Goal: Transaction & Acquisition: Download file/media

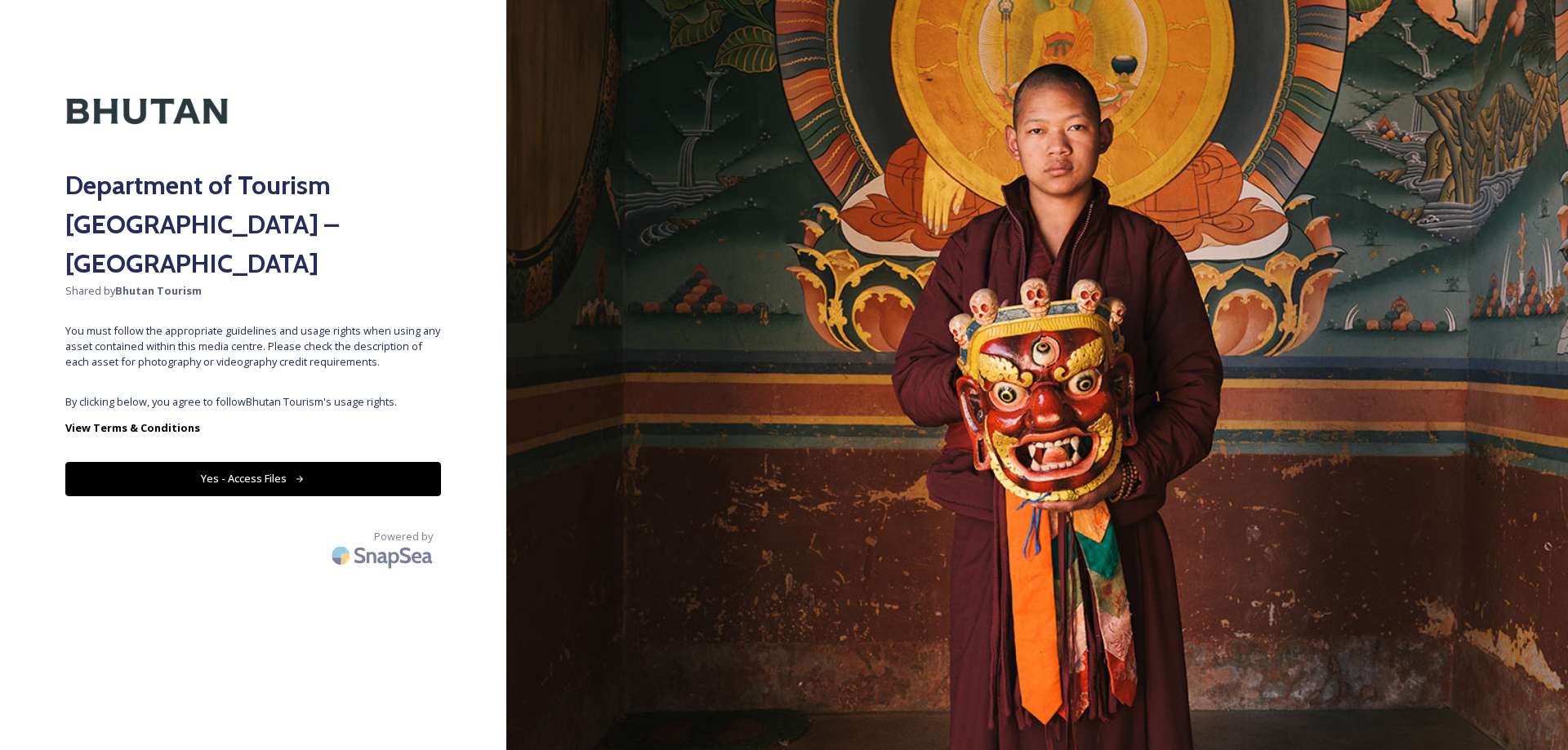
click at [258, 463] on button "Yes - Access Files" at bounding box center [253, 479] width 376 height 33
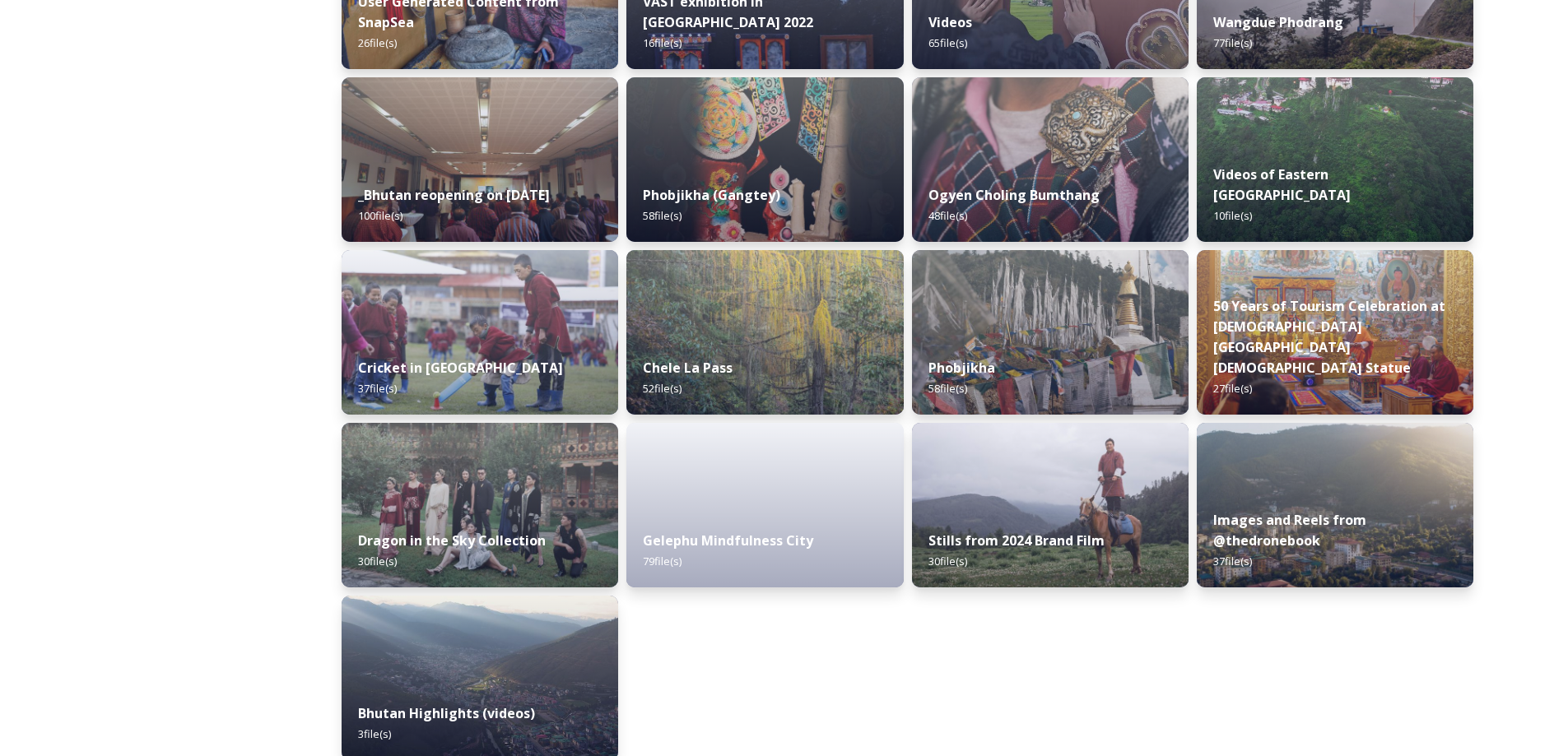
scroll to position [1935, 0]
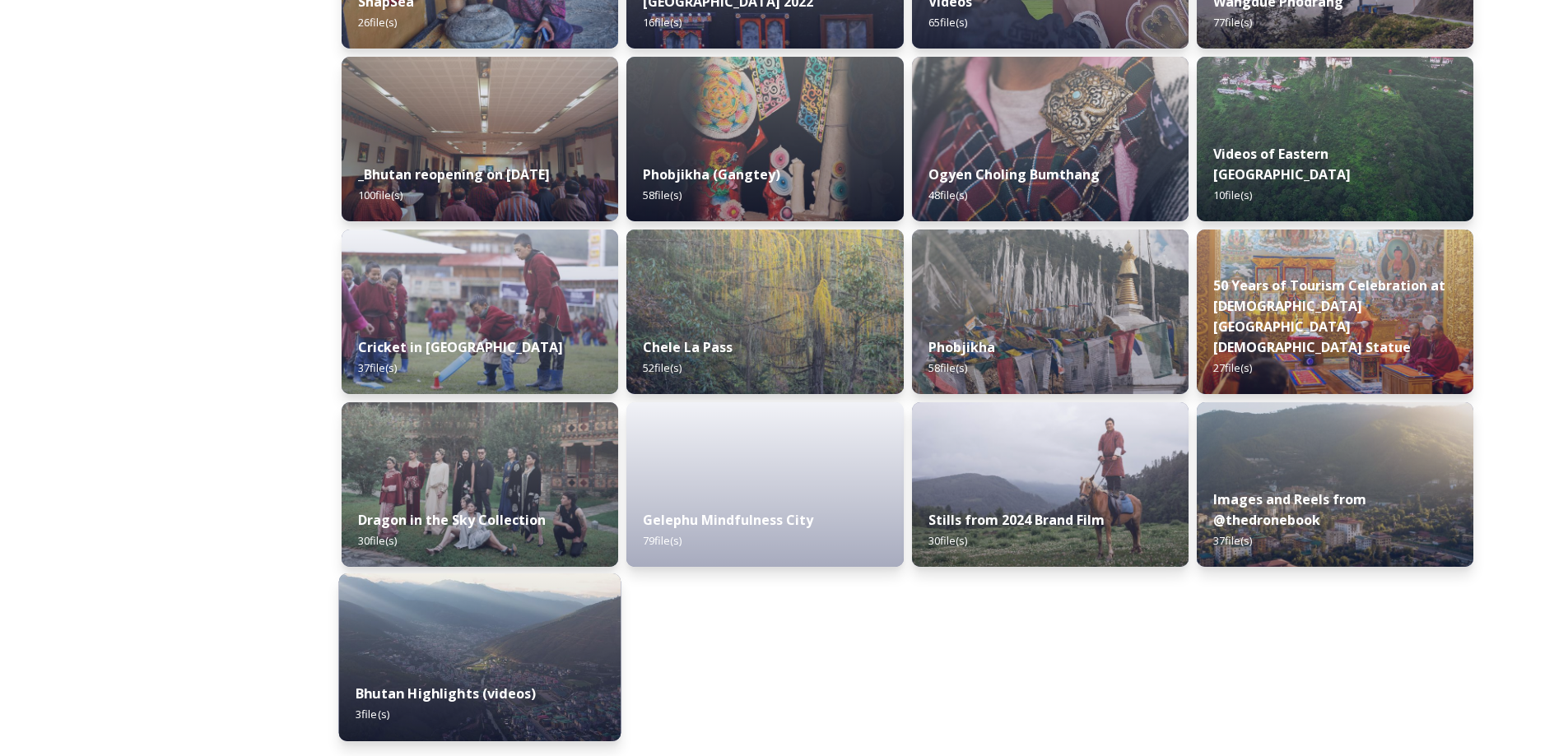
click at [388, 644] on img at bounding box center [480, 657] width 282 height 168
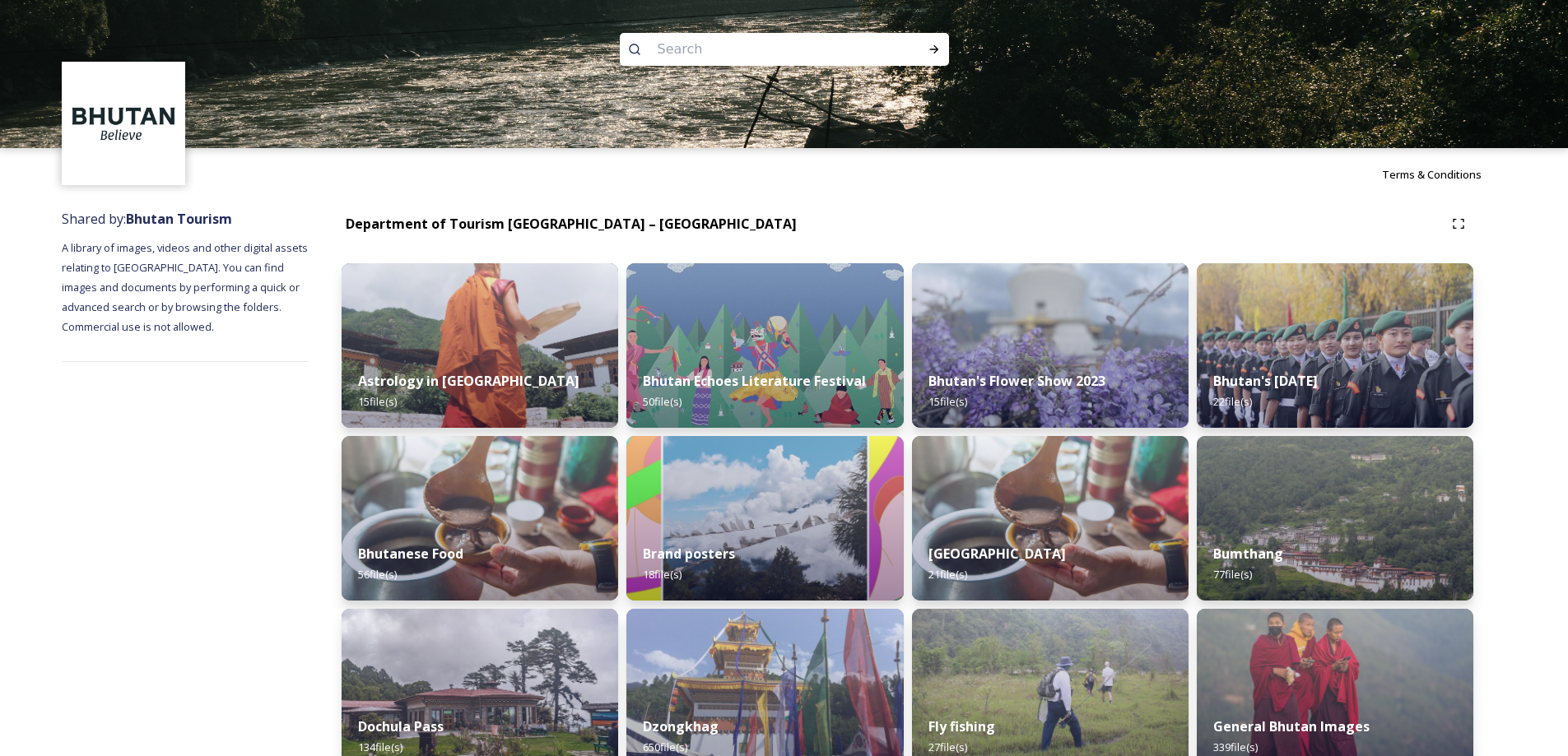
click at [685, 50] on input at bounding box center [762, 49] width 226 height 36
type input "ARCHERY"
click at [931, 45] on icon at bounding box center [934, 48] width 13 height 13
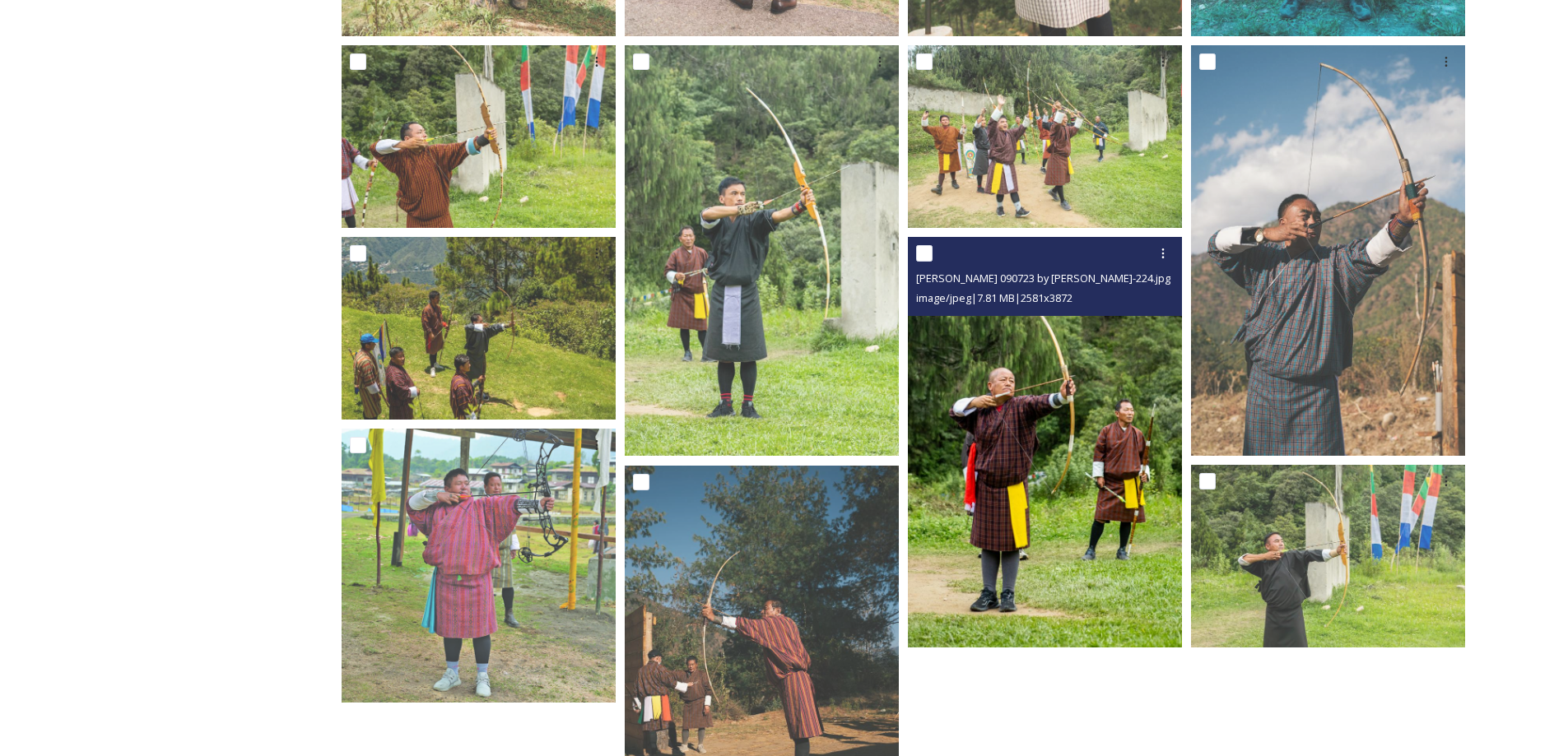
scroll to position [1470, 0]
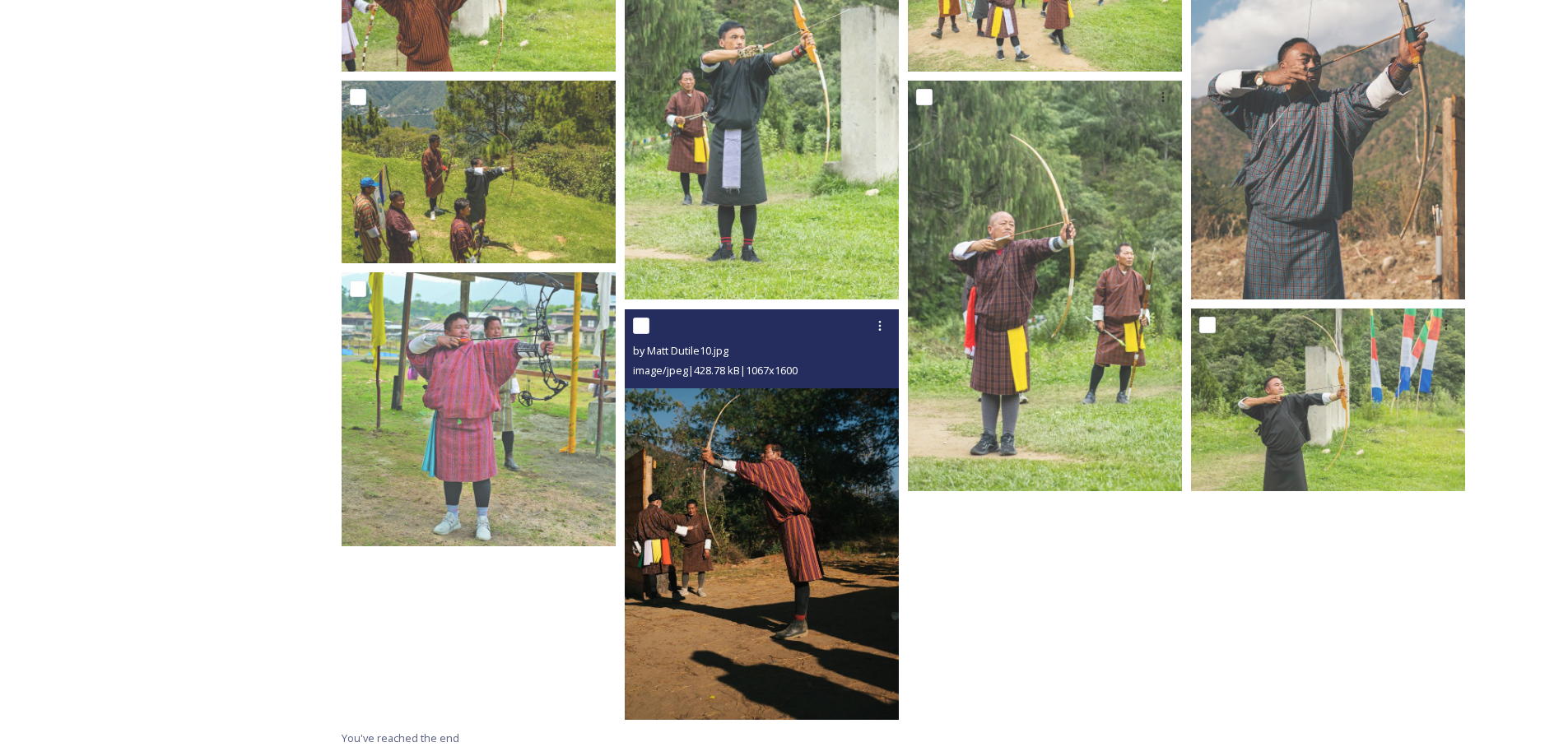
click at [789, 431] on img at bounding box center [762, 515] width 274 height 411
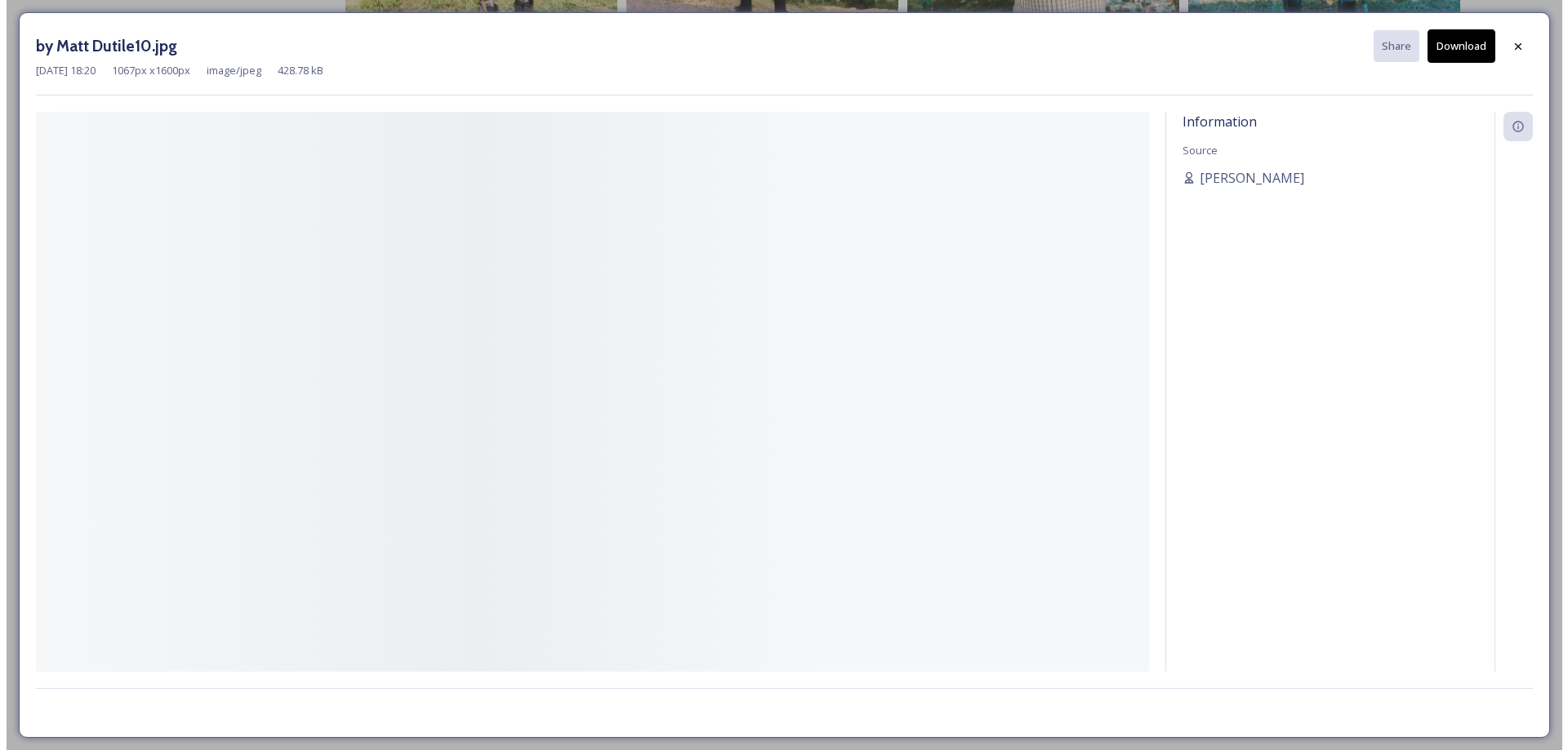
scroll to position [1286, 0]
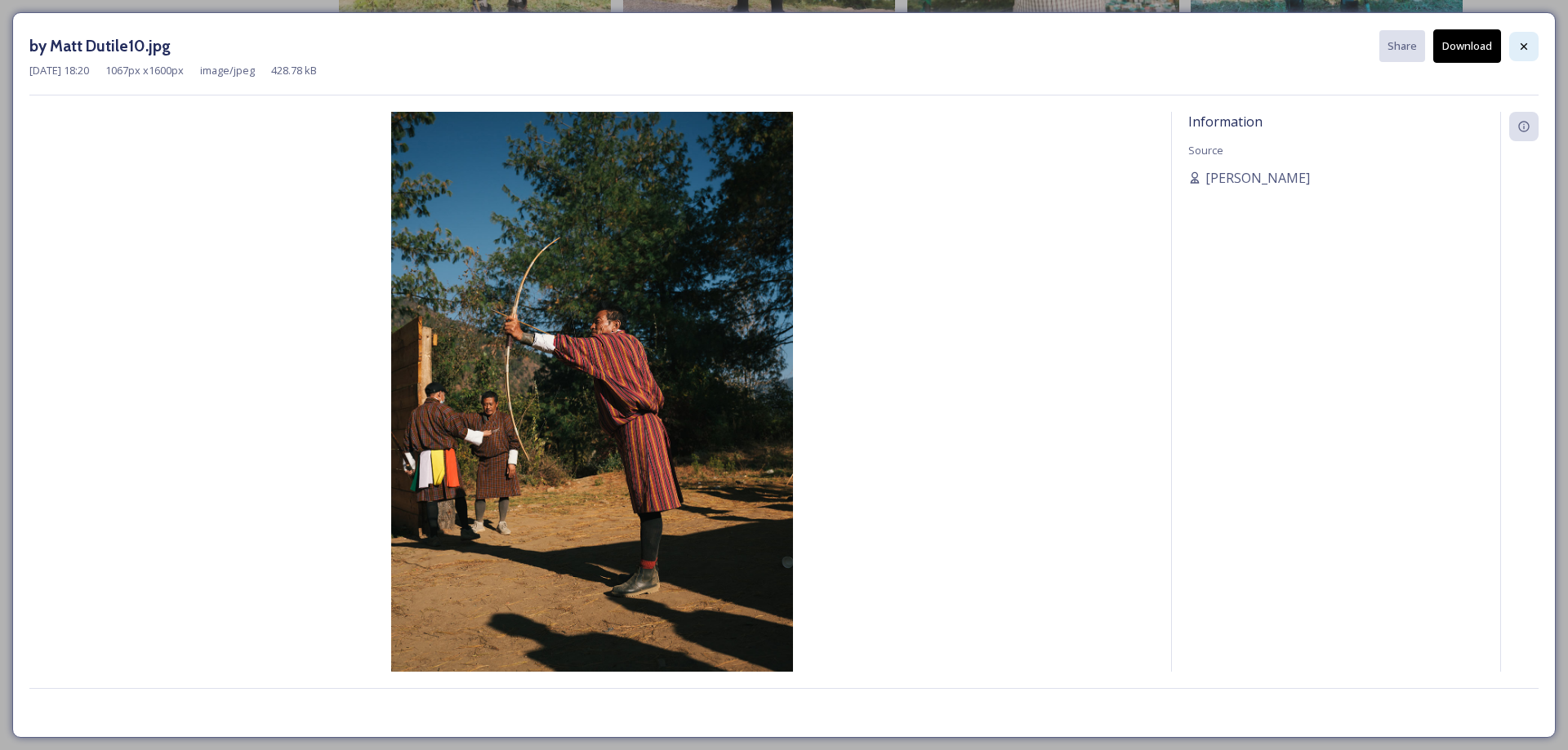
click at [1526, 48] on icon at bounding box center [1524, 45] width 7 height 7
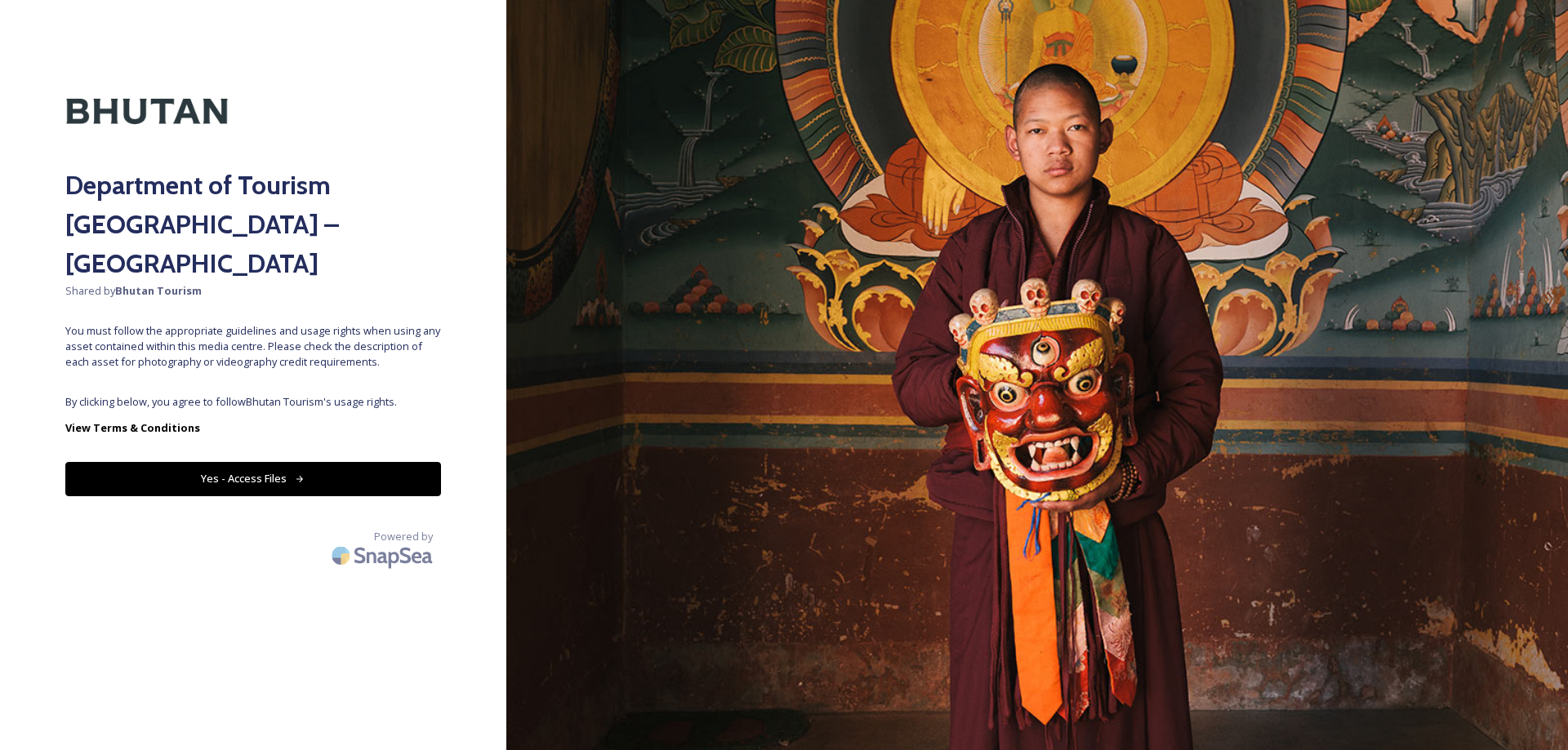
click at [329, 463] on button "Yes - Access Files" at bounding box center [253, 479] width 376 height 33
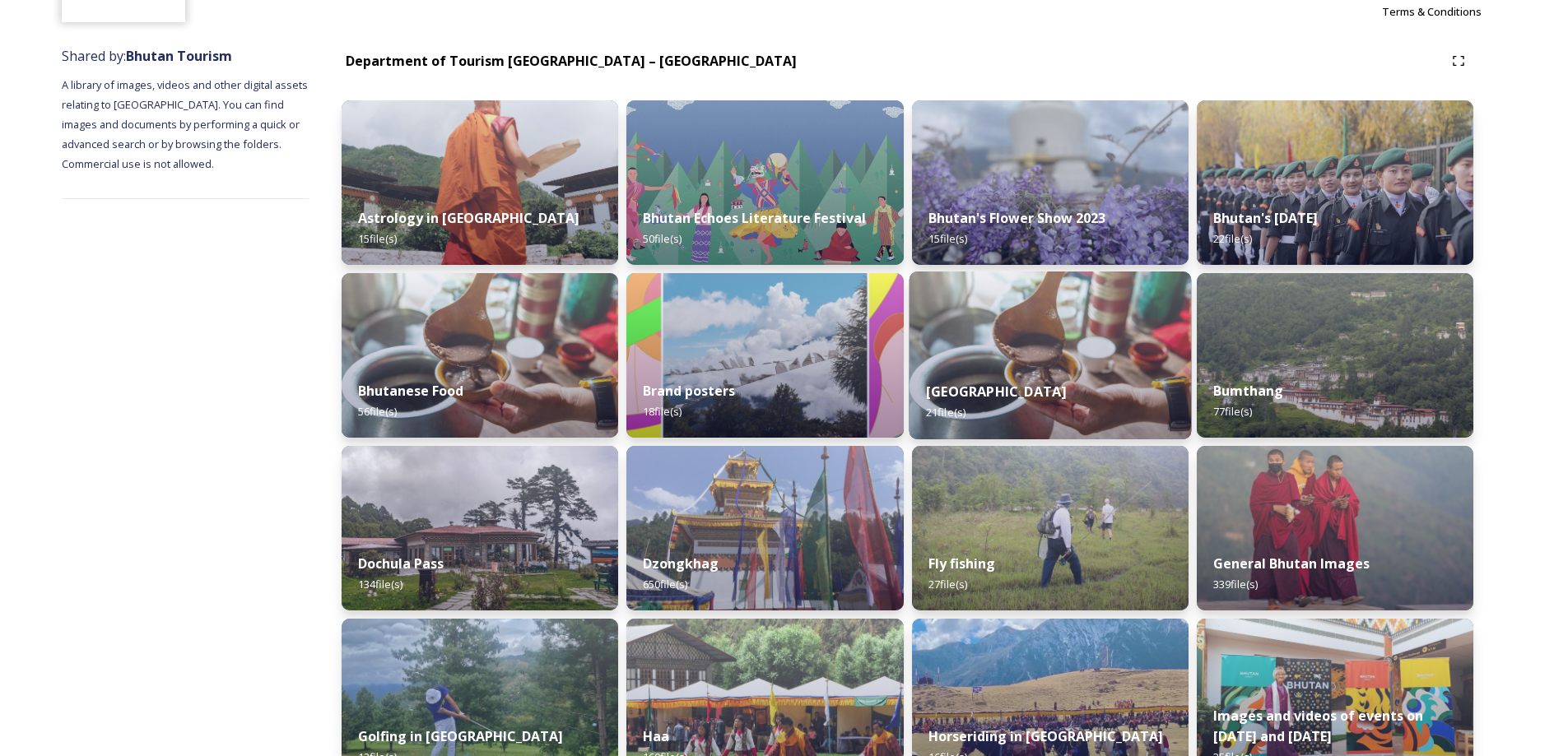
scroll to position [165, 0]
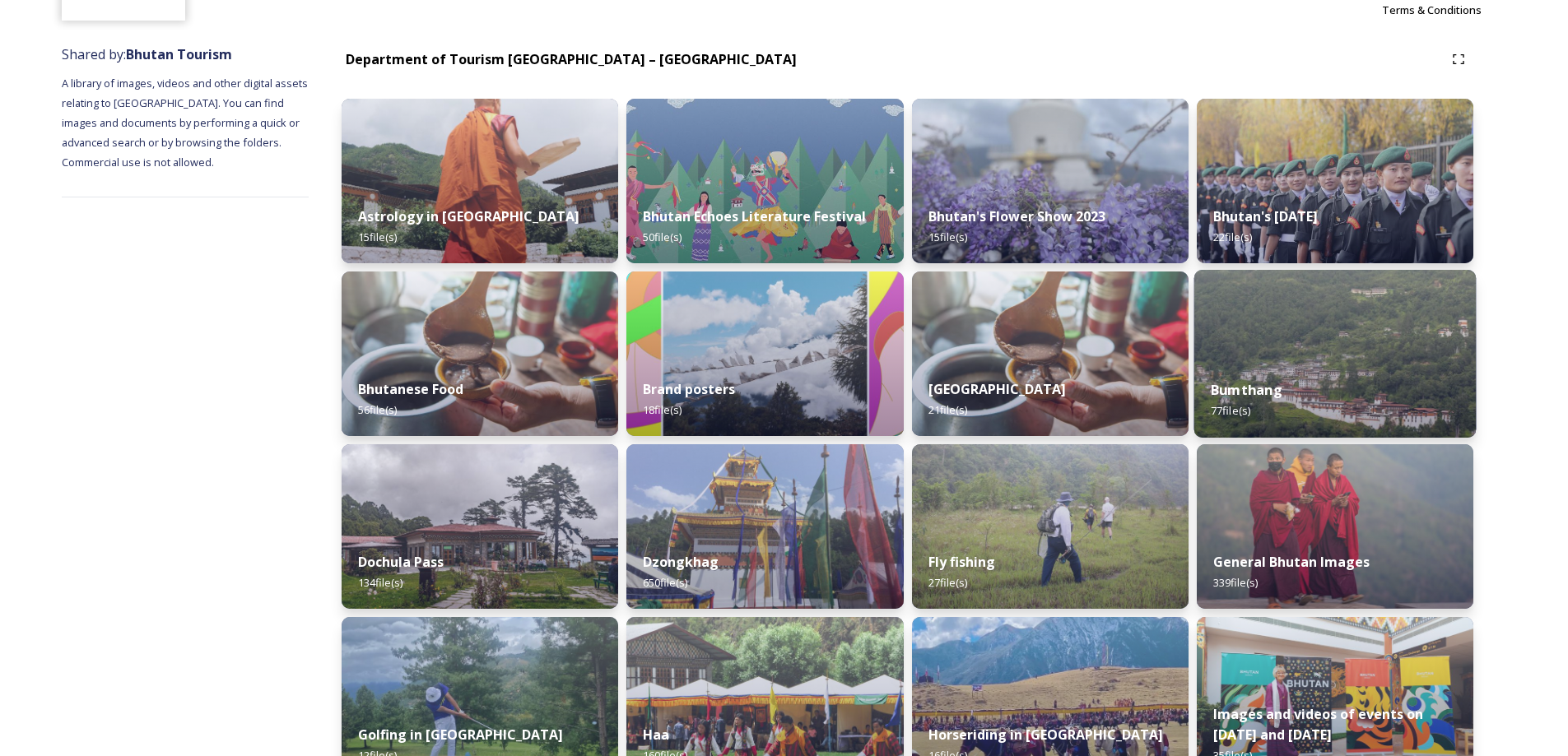
click at [1252, 391] on strong "Bumthang" at bounding box center [1247, 390] width 72 height 18
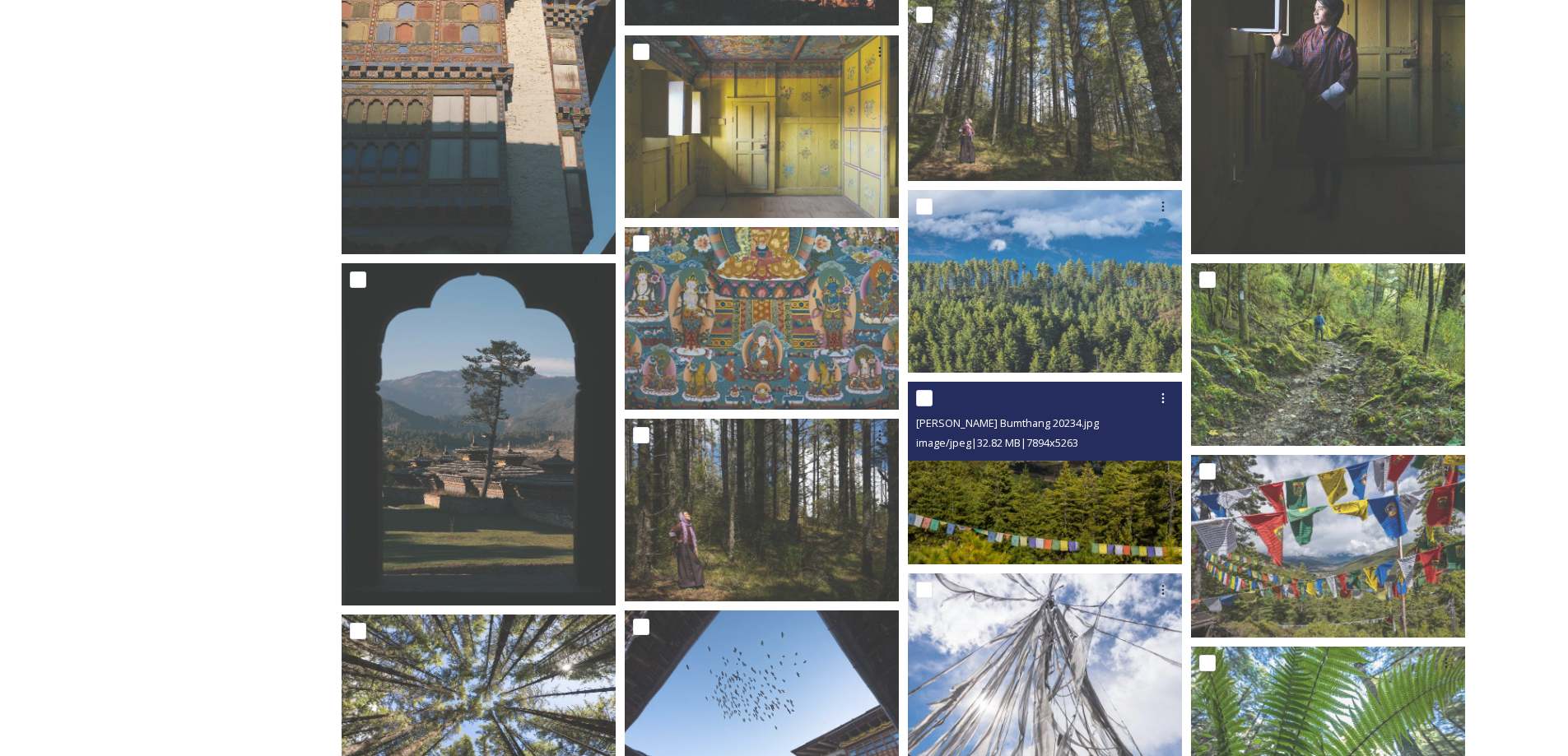
scroll to position [2120, 0]
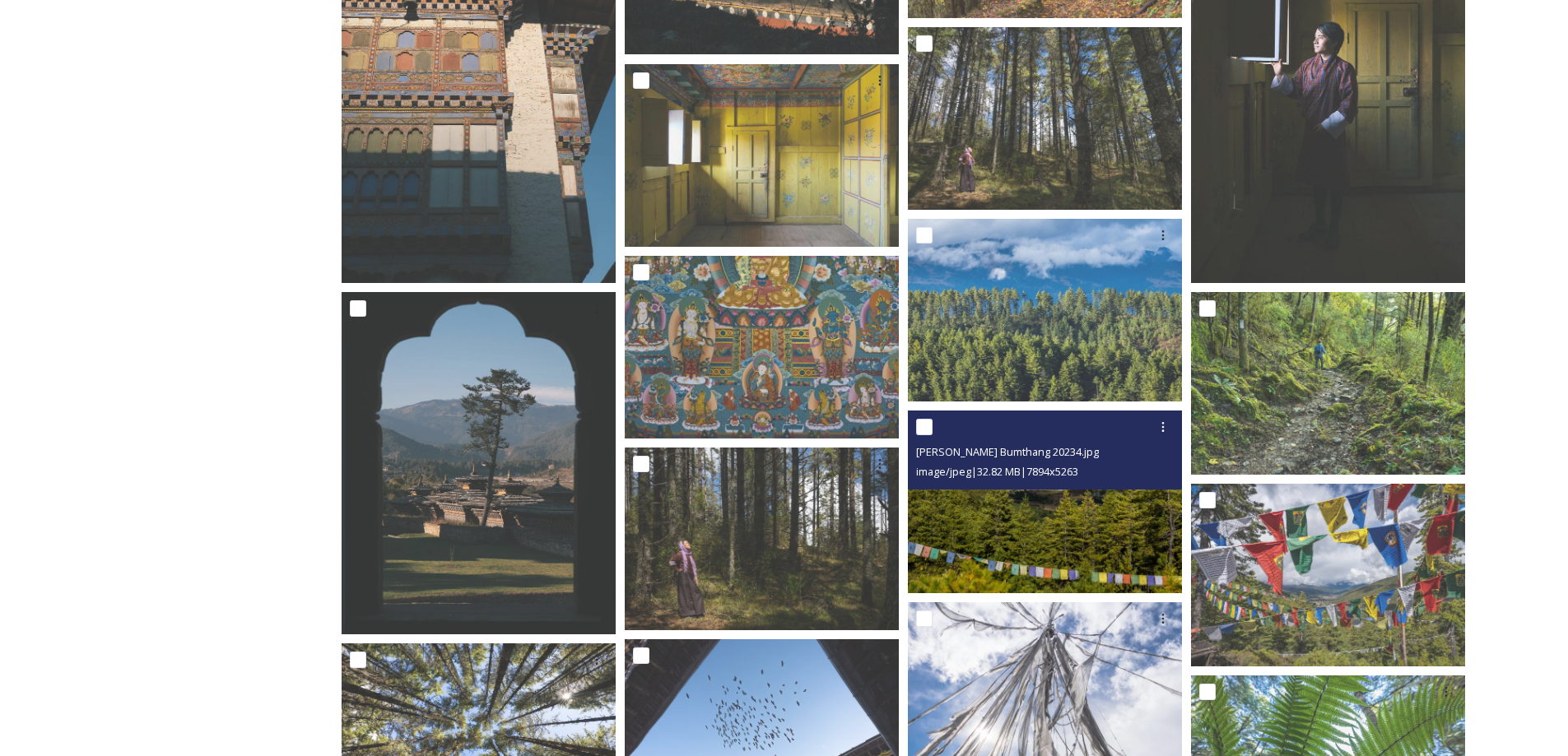
click at [1034, 519] on img at bounding box center [1045, 502] width 274 height 182
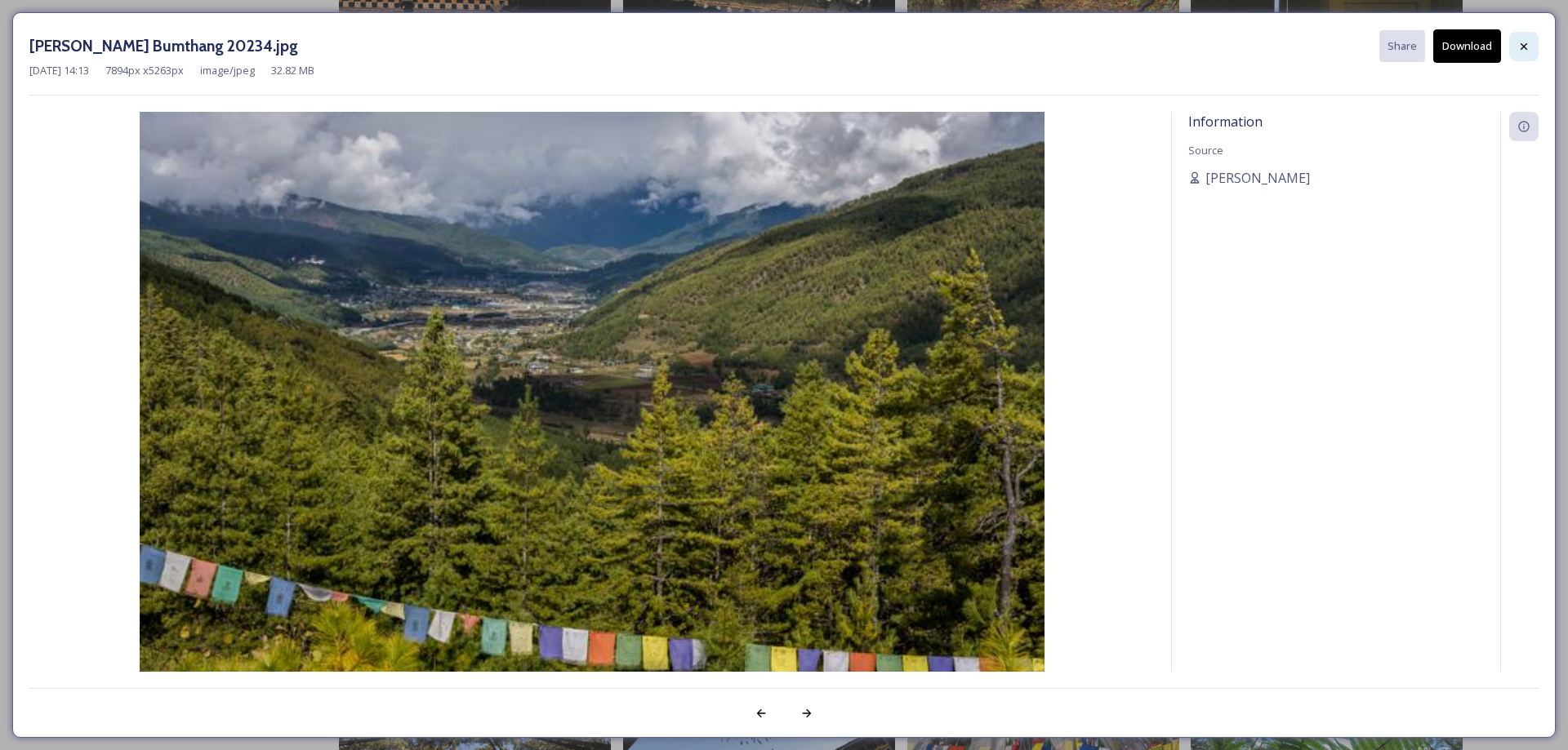
click at [1518, 45] on icon at bounding box center [1523, 46] width 13 height 13
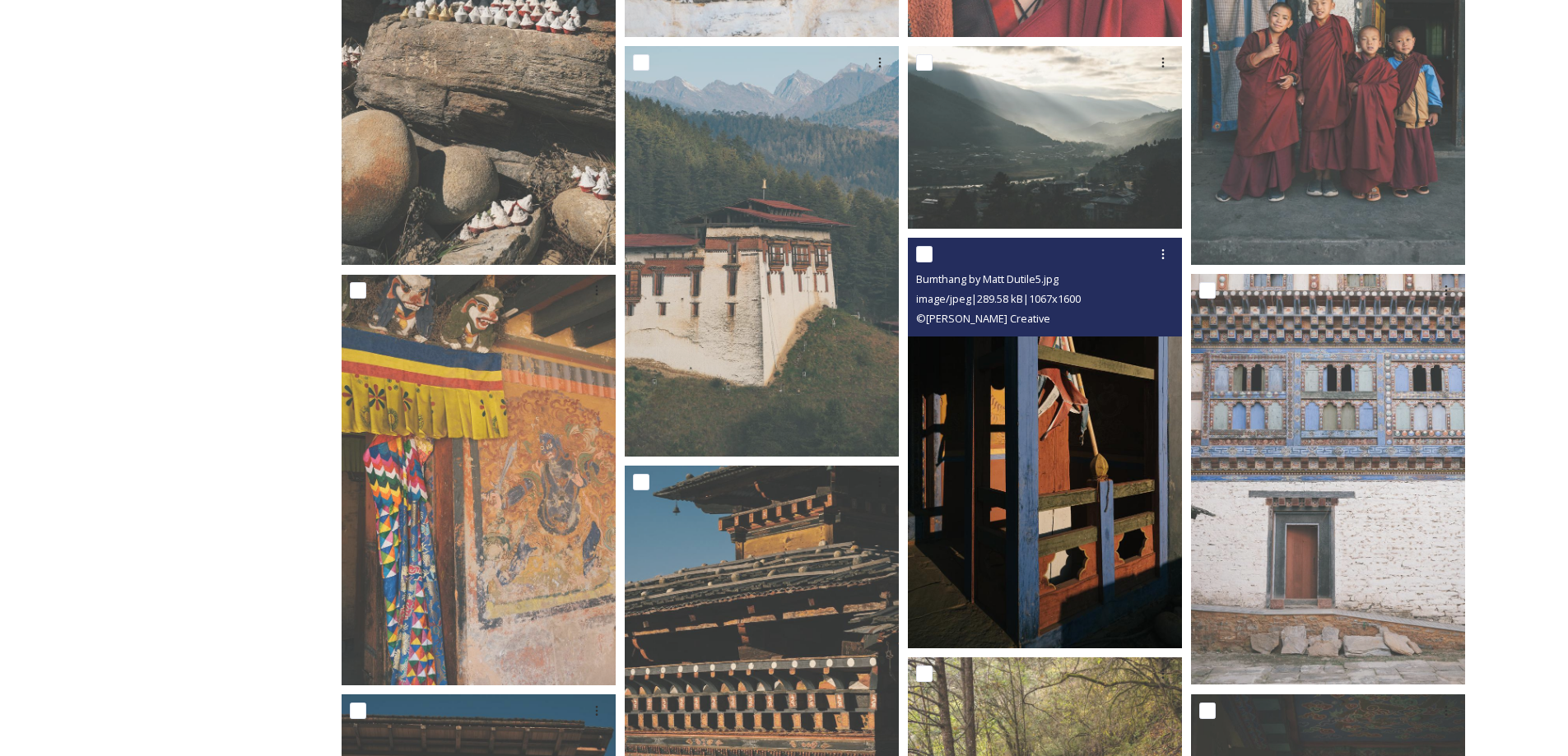
scroll to position [1297, 0]
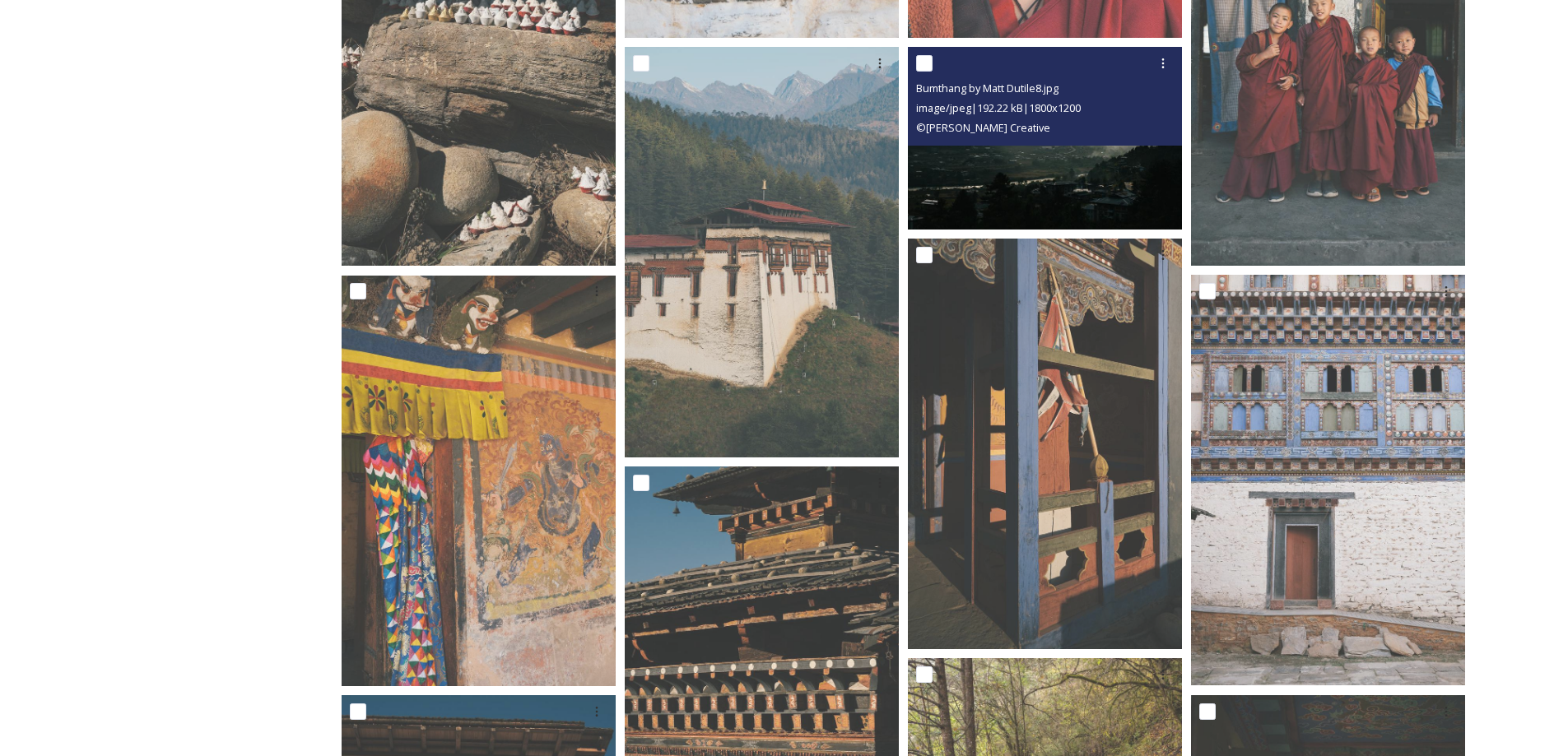
click at [1092, 181] on img at bounding box center [1045, 138] width 274 height 182
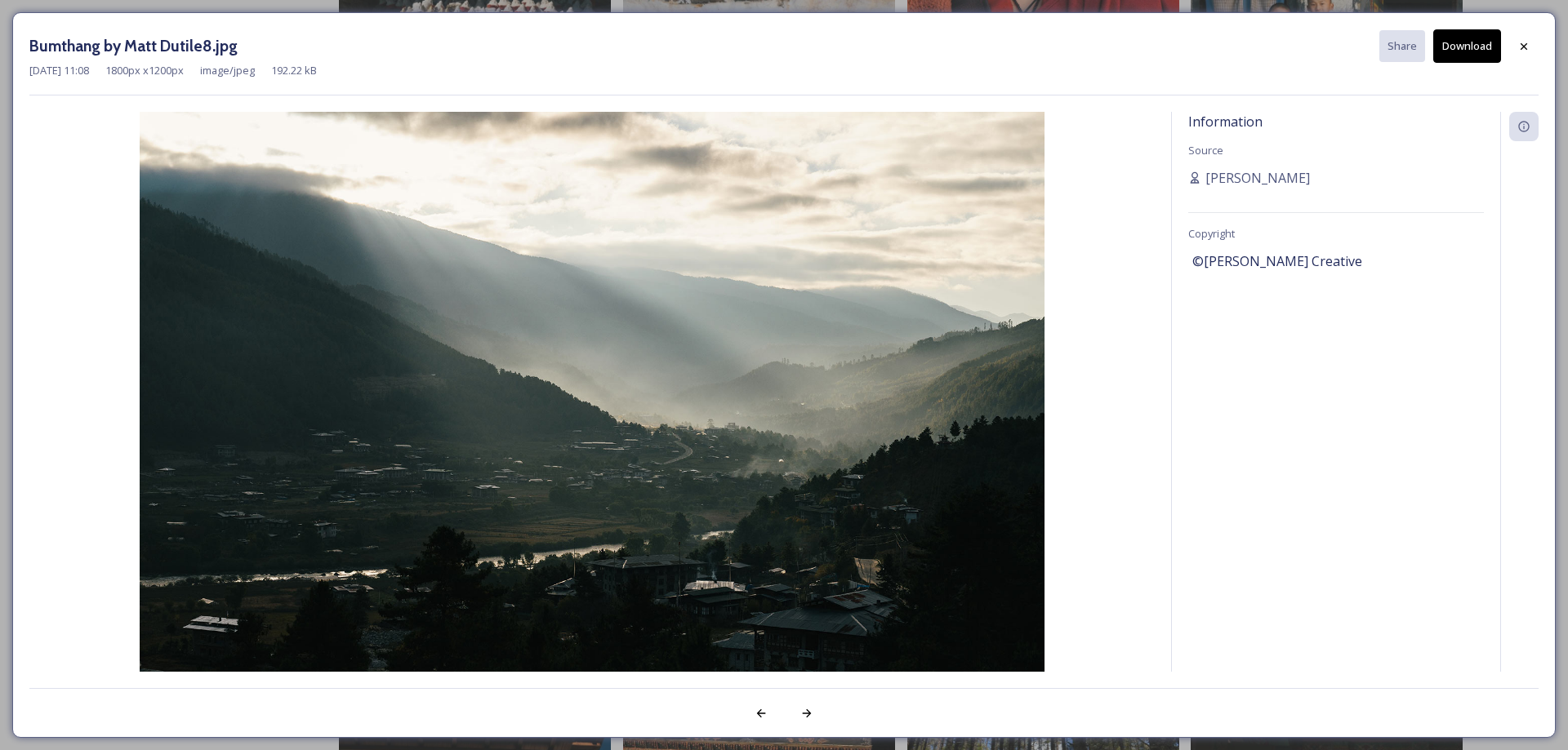
click at [1462, 53] on button "Download" at bounding box center [1466, 46] width 67 height 33
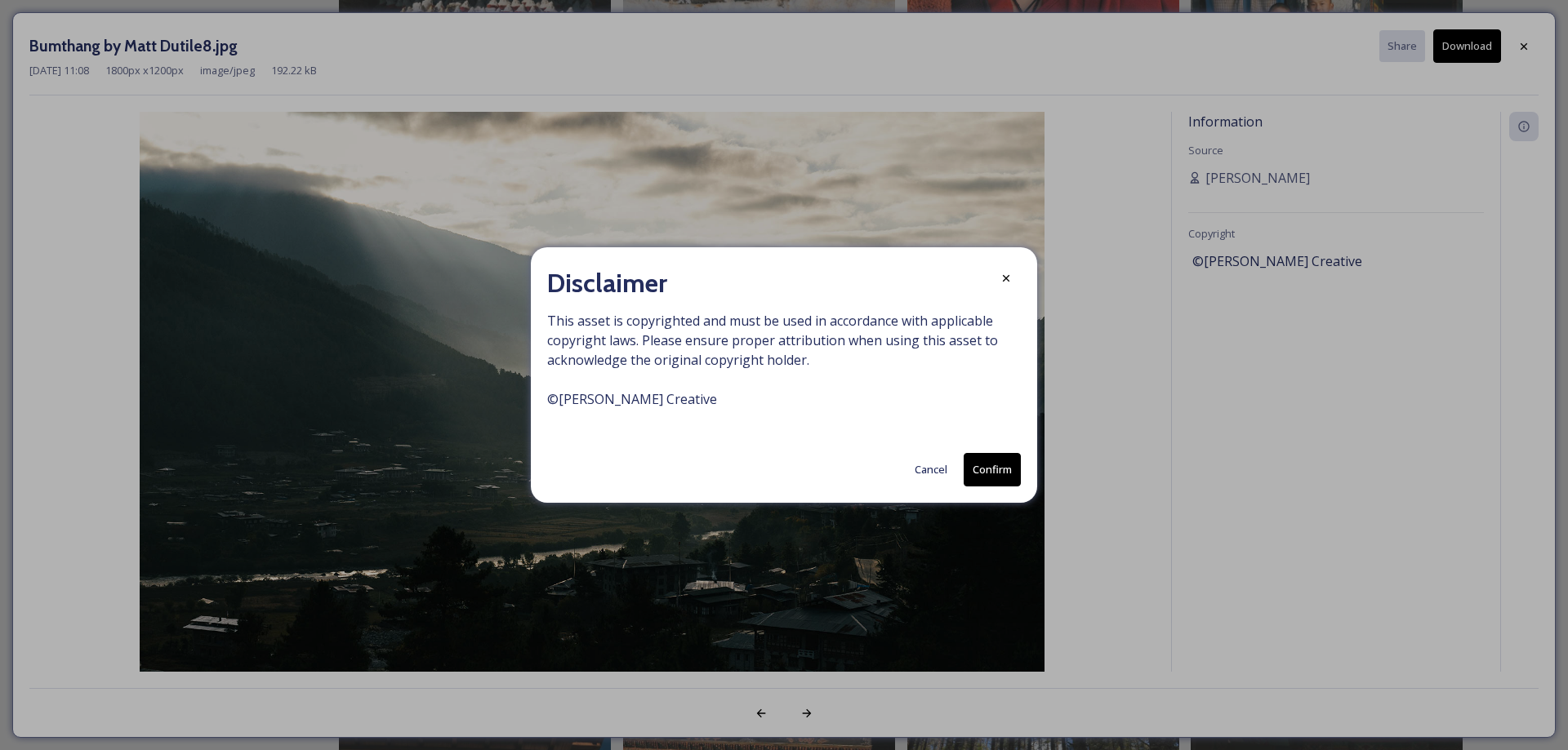
click at [994, 465] on button "Confirm" at bounding box center [992, 469] width 57 height 33
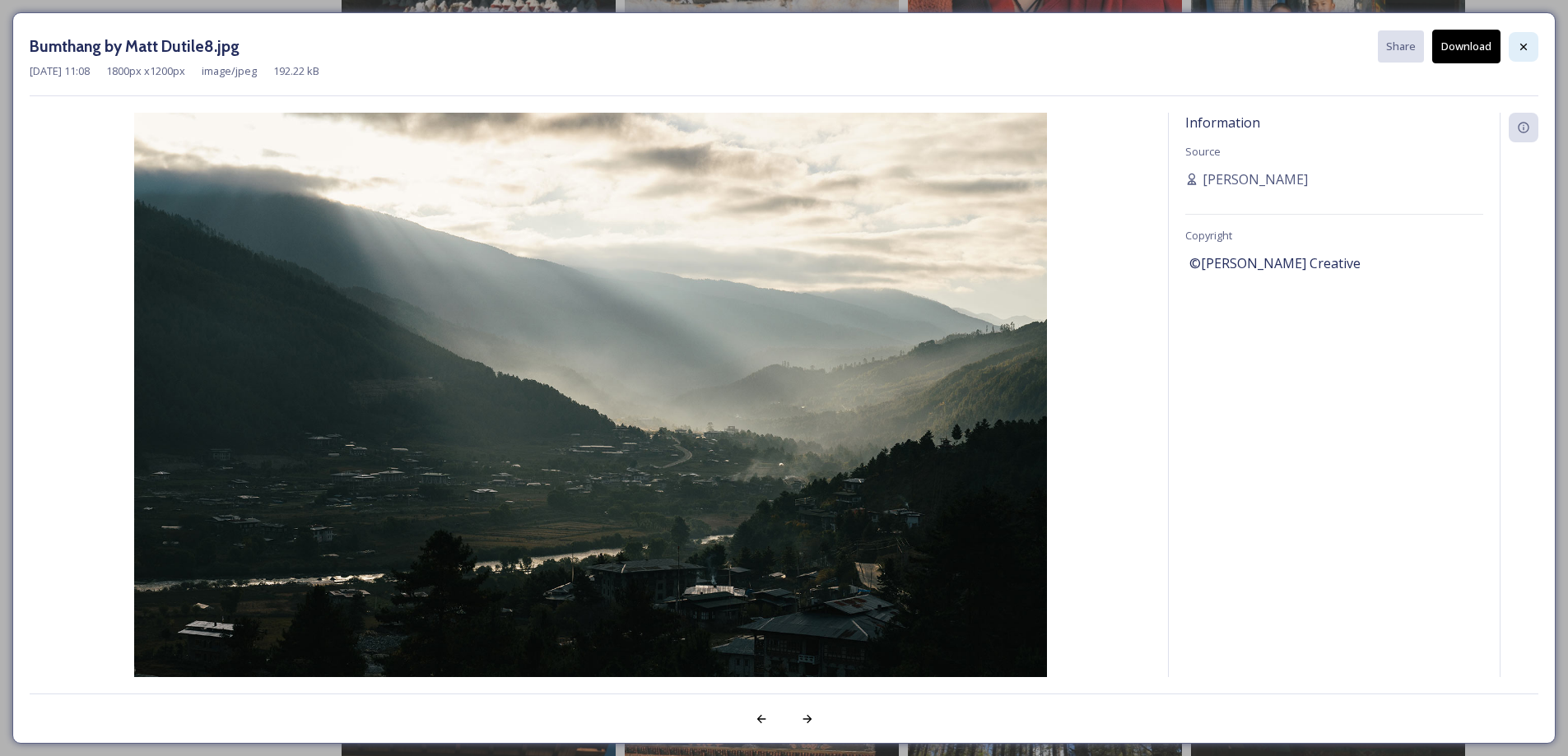
click at [1529, 41] on icon at bounding box center [1524, 46] width 13 height 13
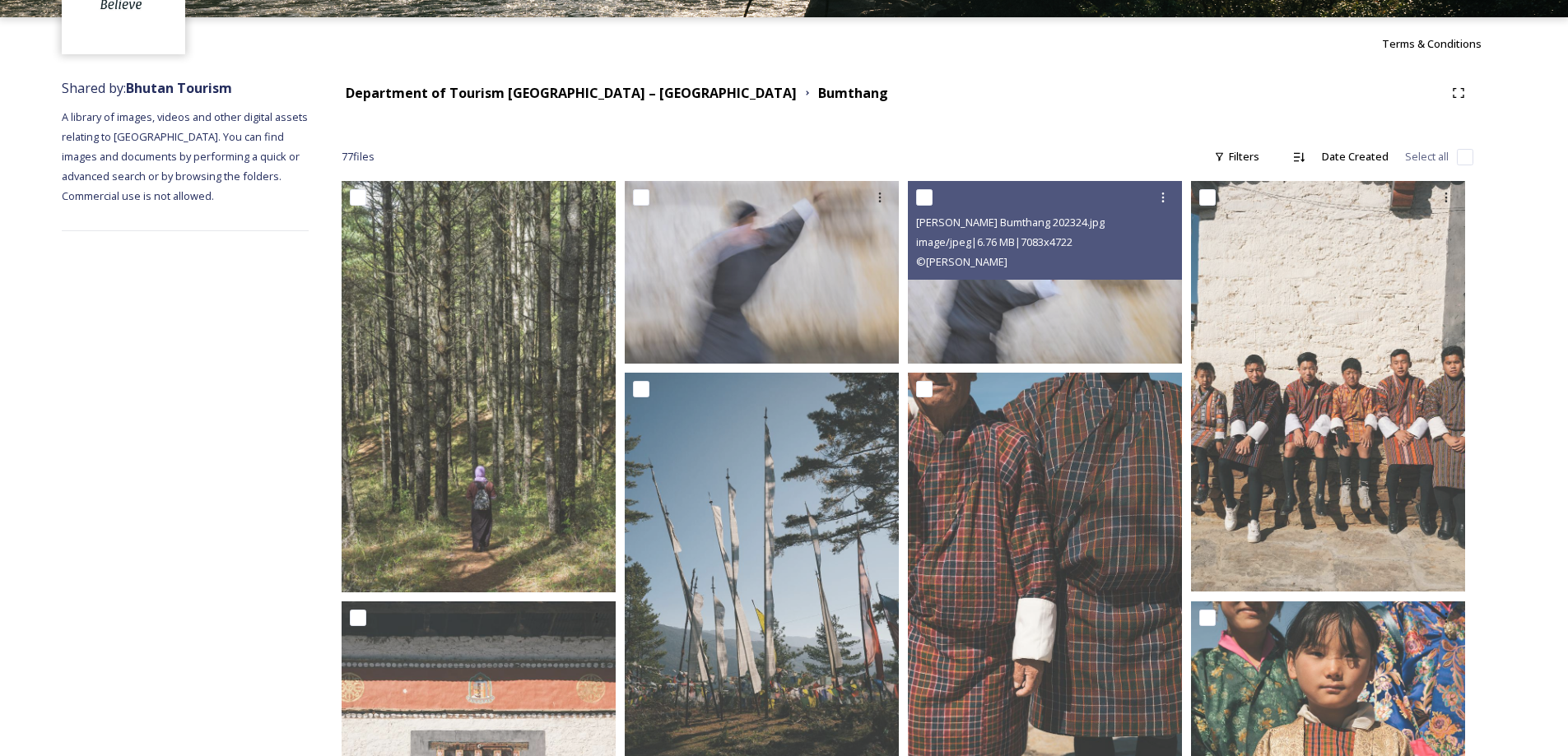
scroll to position [0, 0]
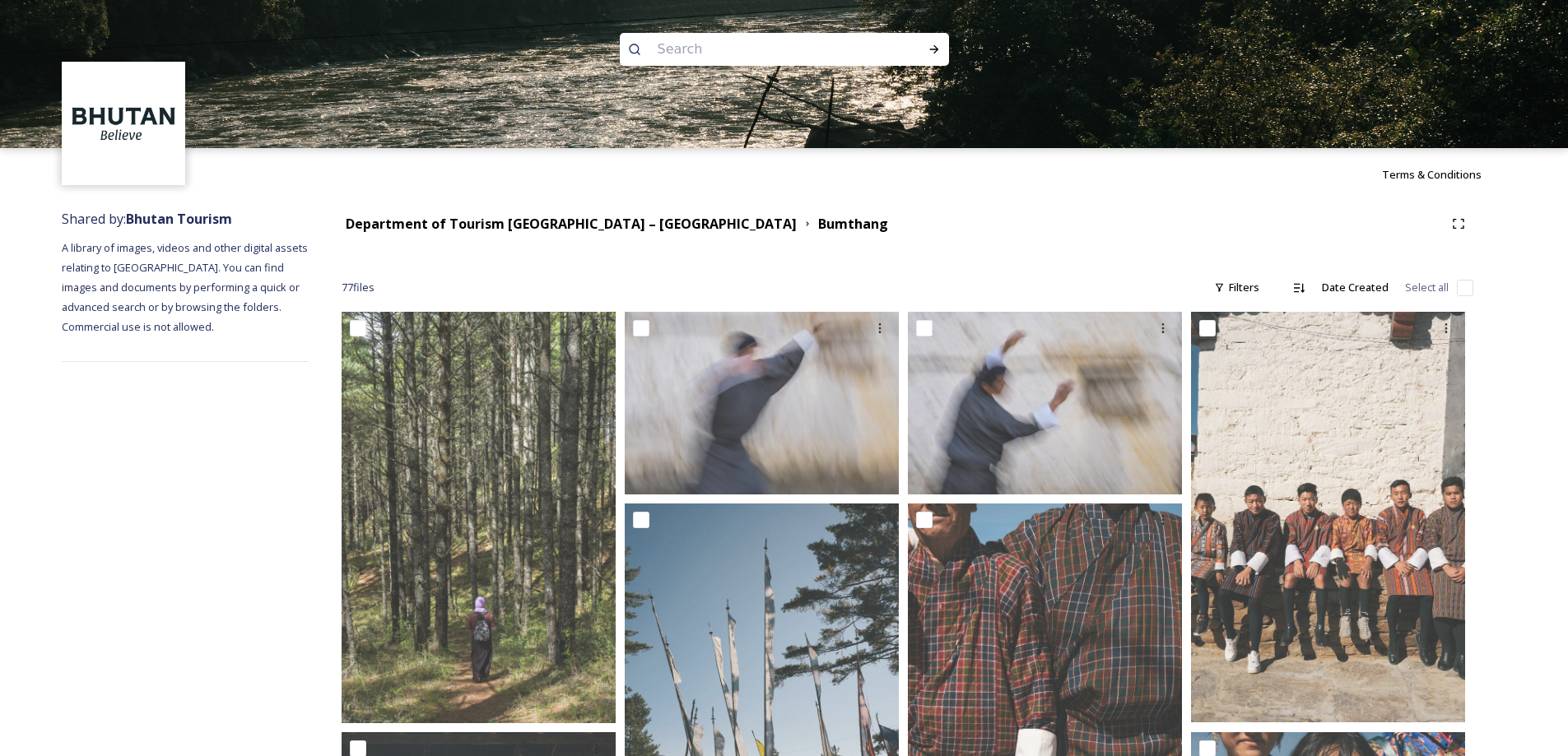
click at [692, 49] on input at bounding box center [762, 49] width 226 height 36
type input "DOCHULA"
click at [939, 48] on icon at bounding box center [934, 48] width 13 height 13
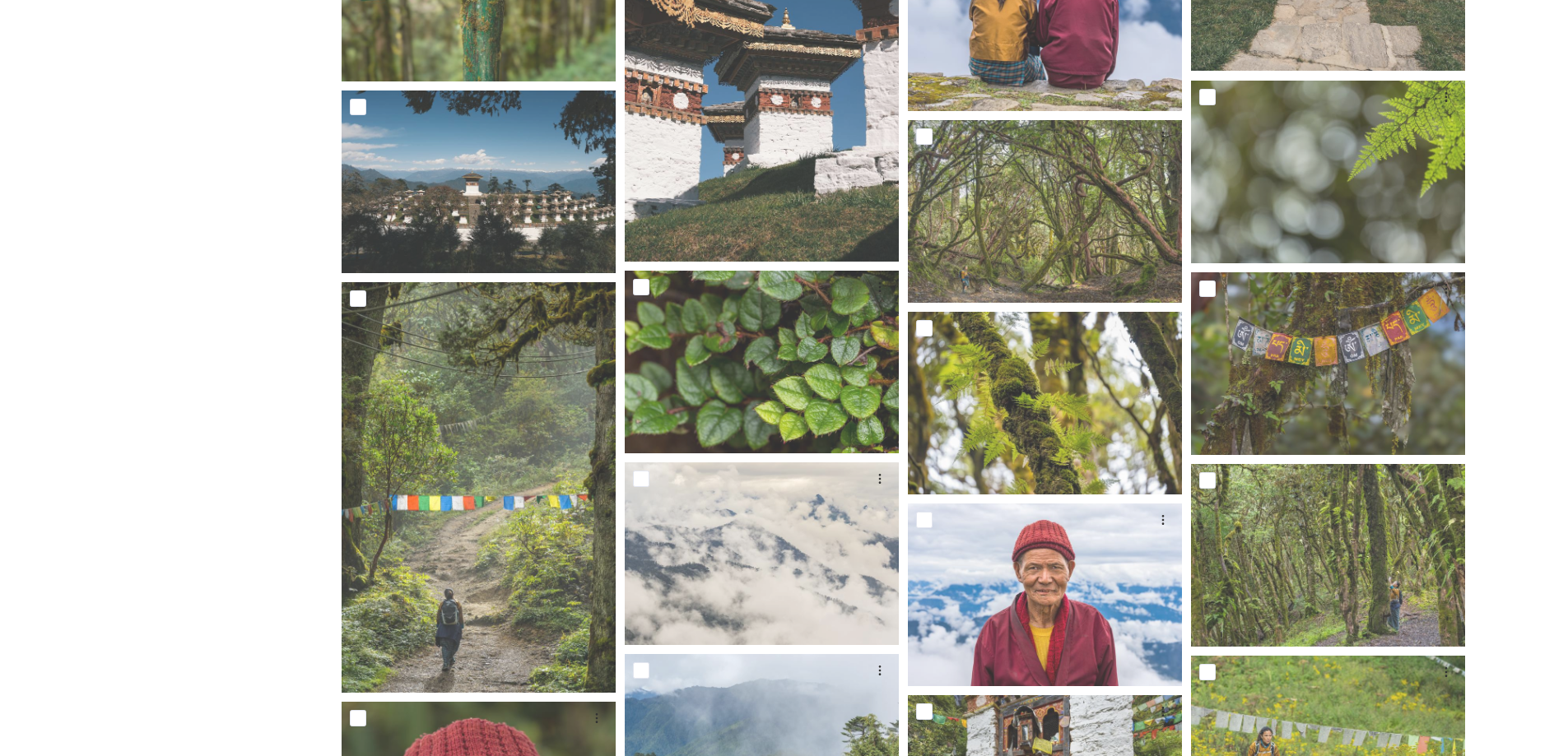
scroll to position [5780, 0]
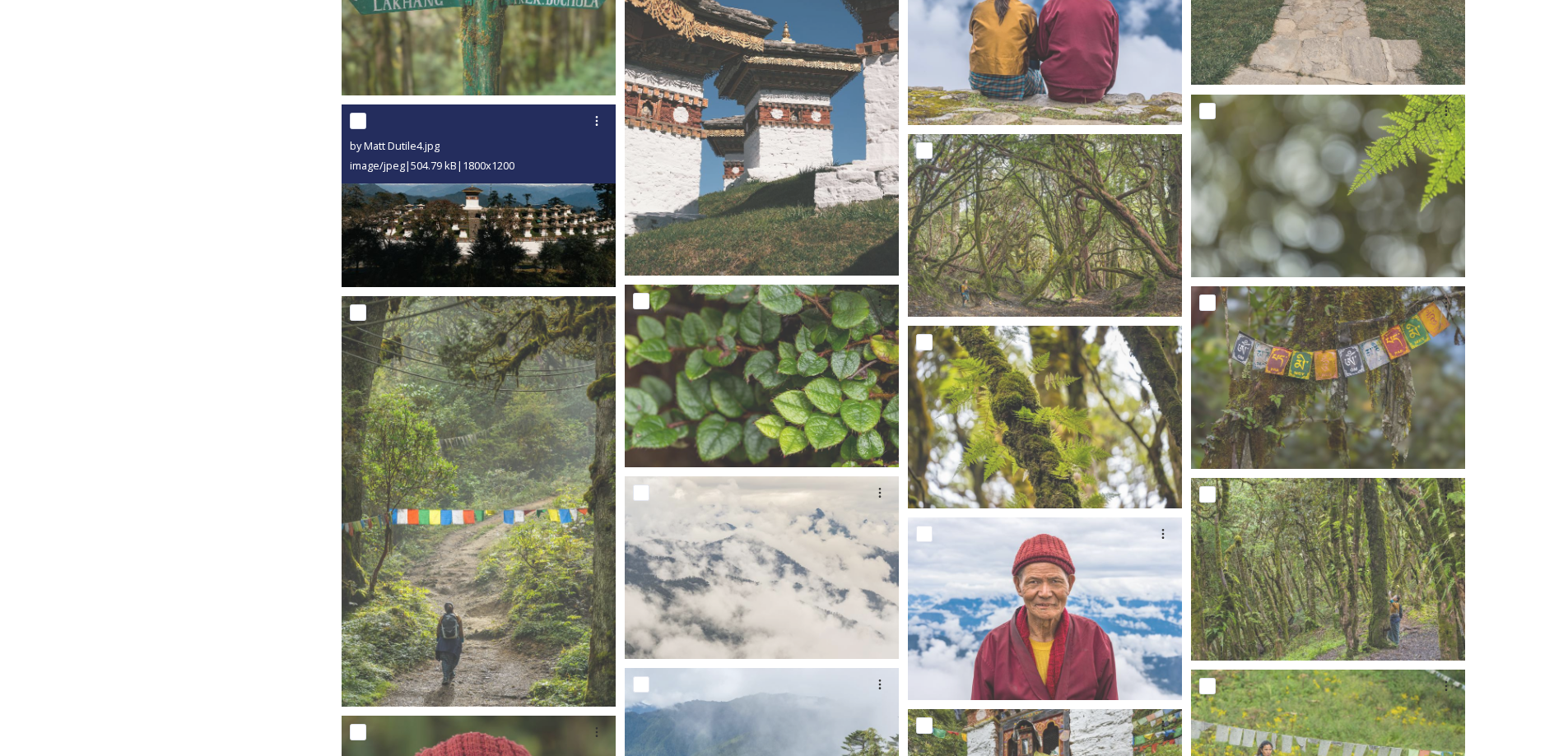
click at [451, 194] on img at bounding box center [478, 194] width 274 height 182
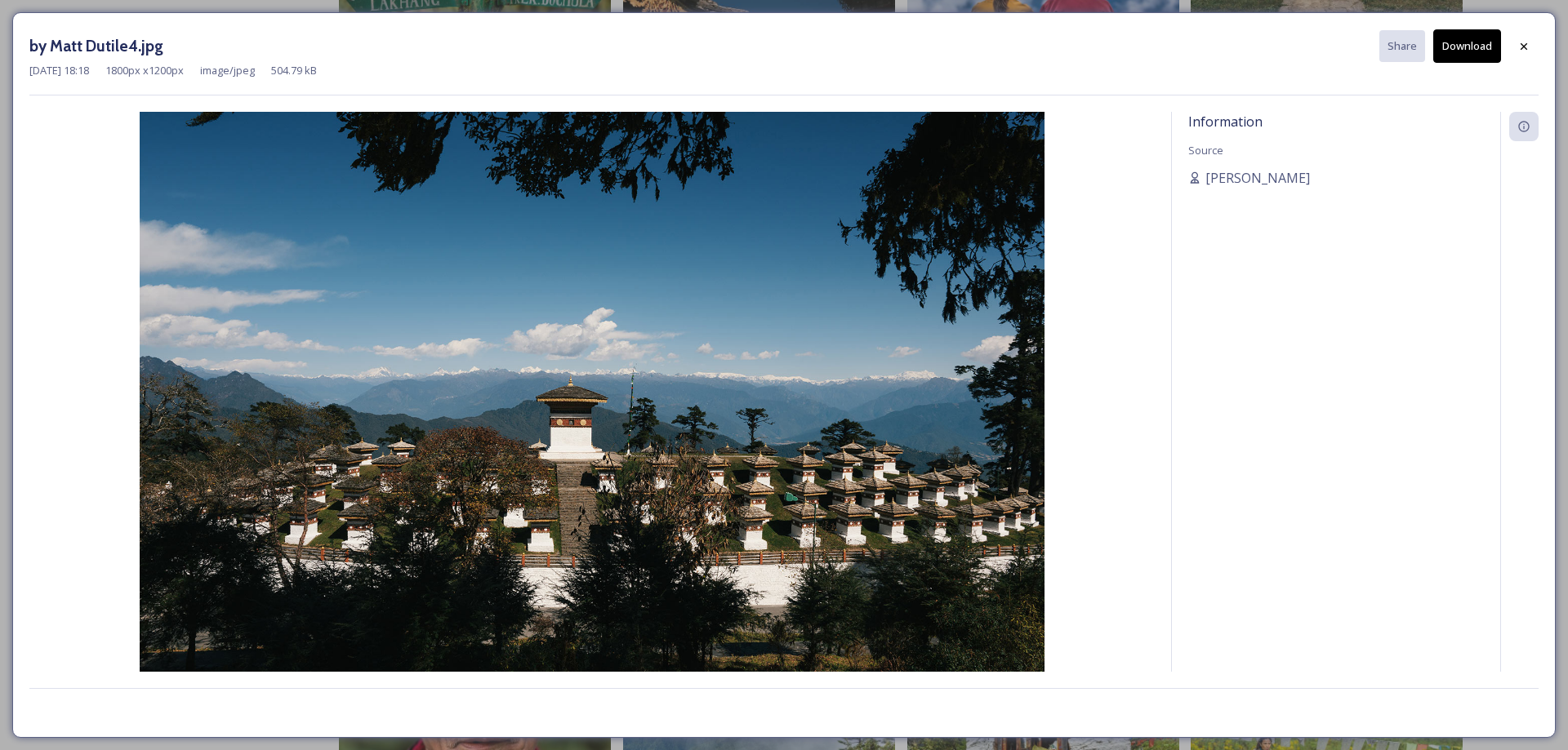
click at [1461, 42] on button "Download" at bounding box center [1466, 46] width 67 height 33
click at [1518, 44] on icon at bounding box center [1523, 46] width 13 height 13
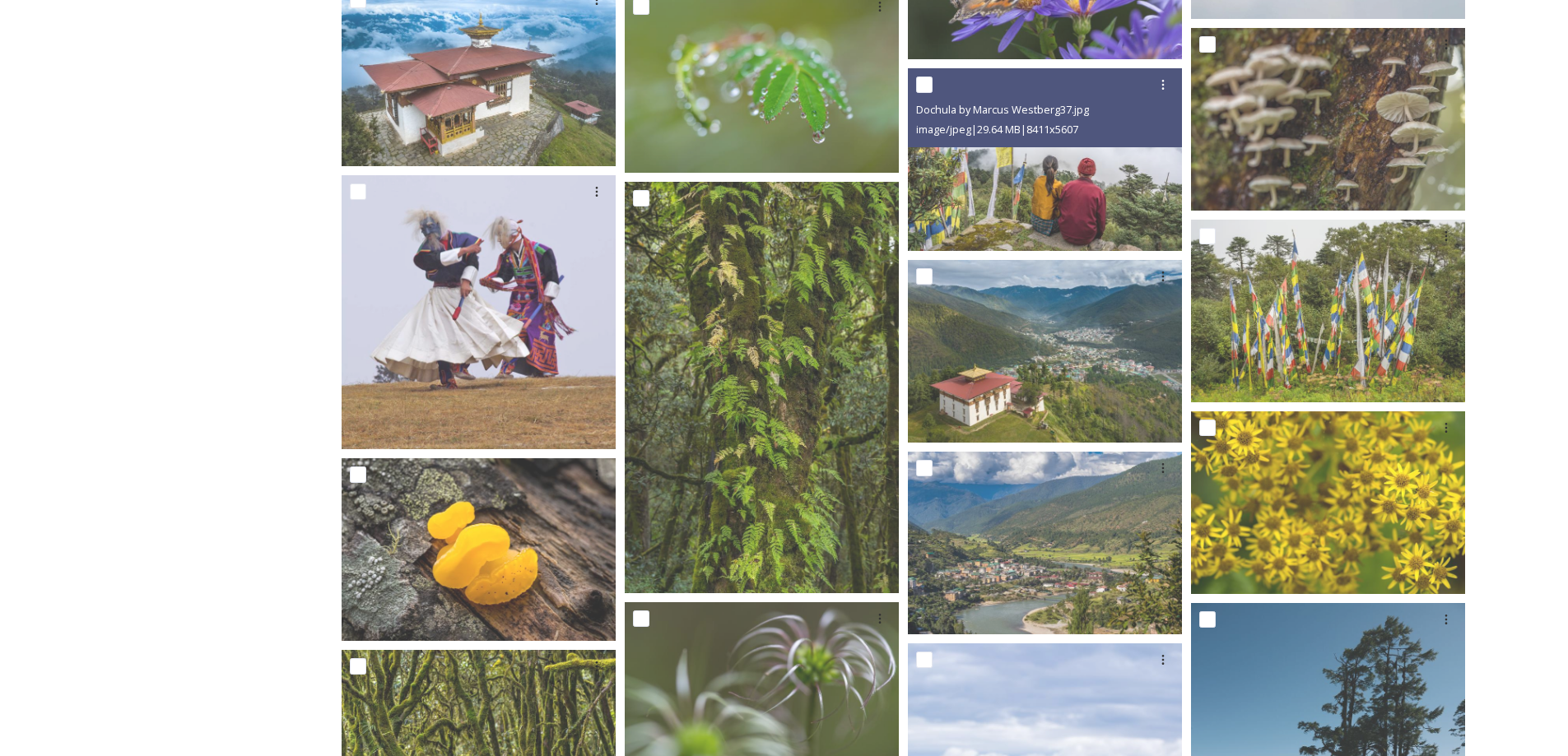
scroll to position [4957, 0]
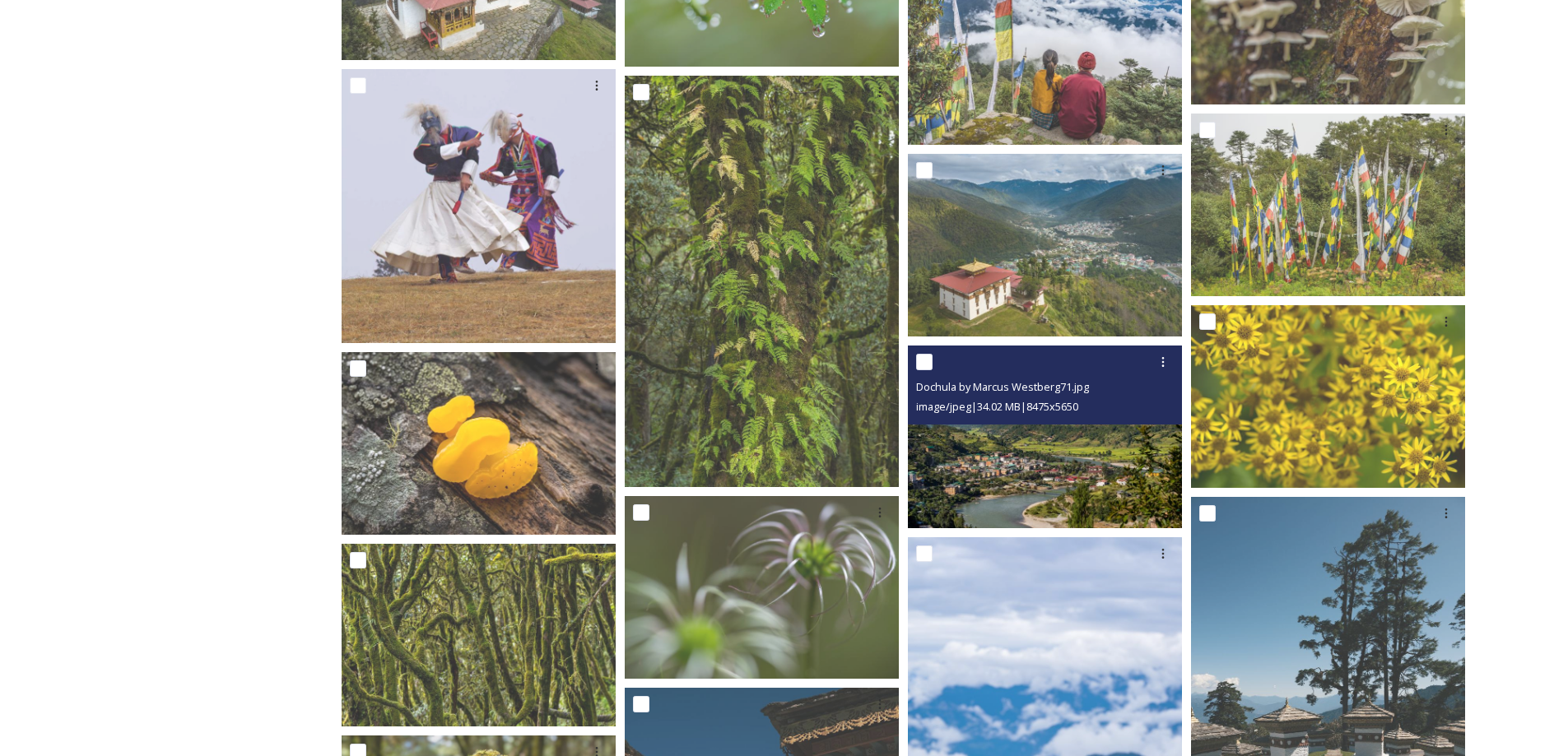
click at [994, 479] on img at bounding box center [1045, 437] width 274 height 182
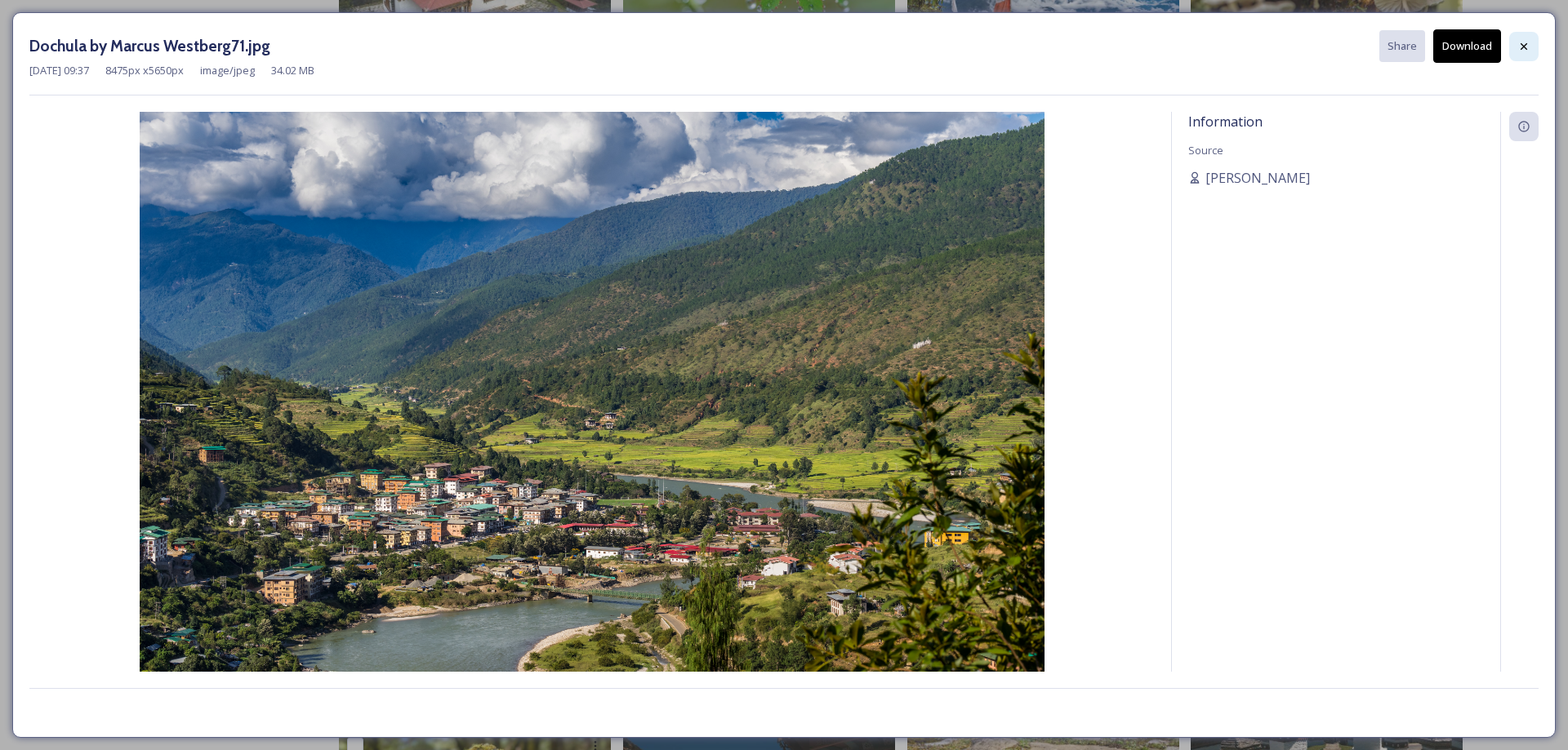
click at [1519, 48] on icon at bounding box center [1523, 46] width 13 height 13
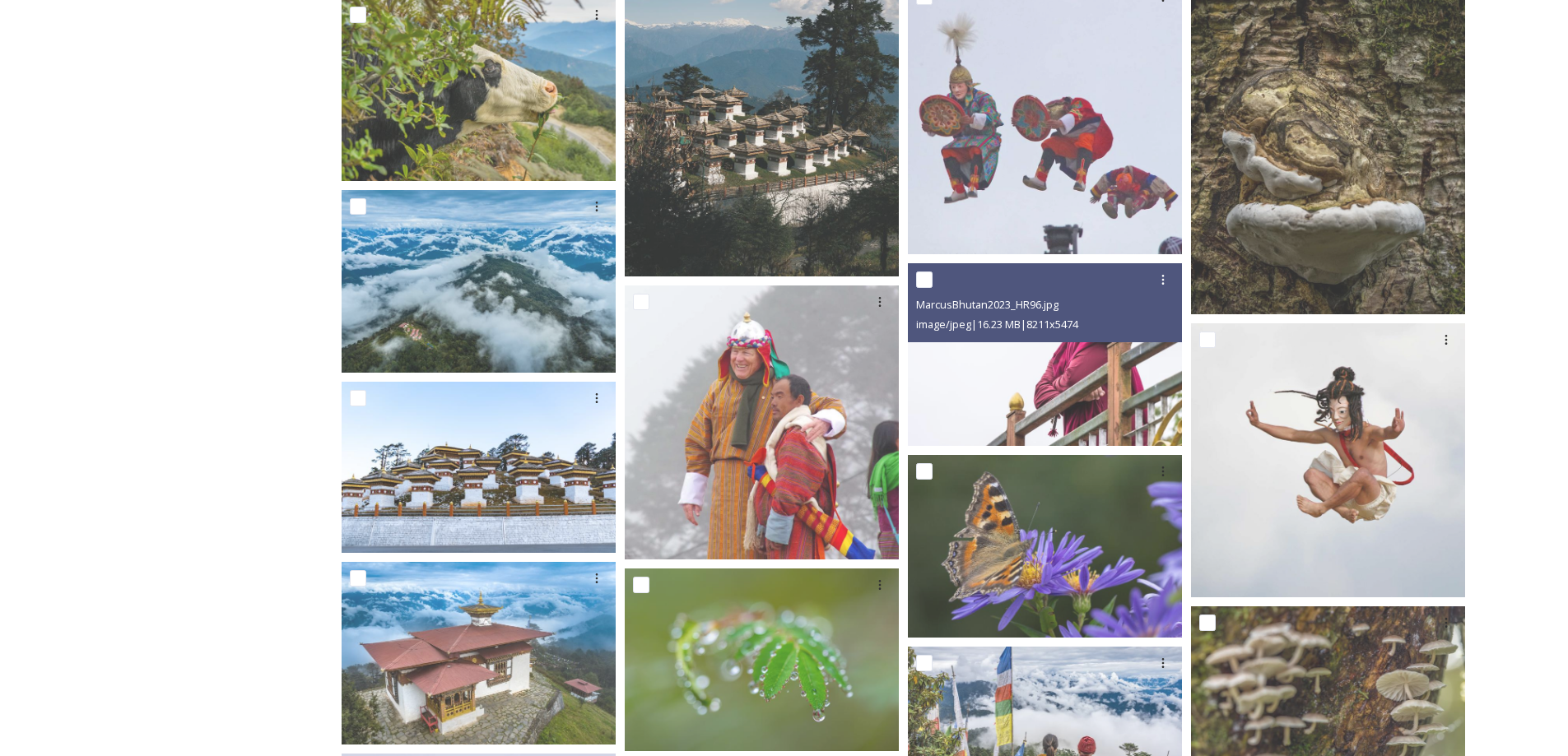
scroll to position [4052, 0]
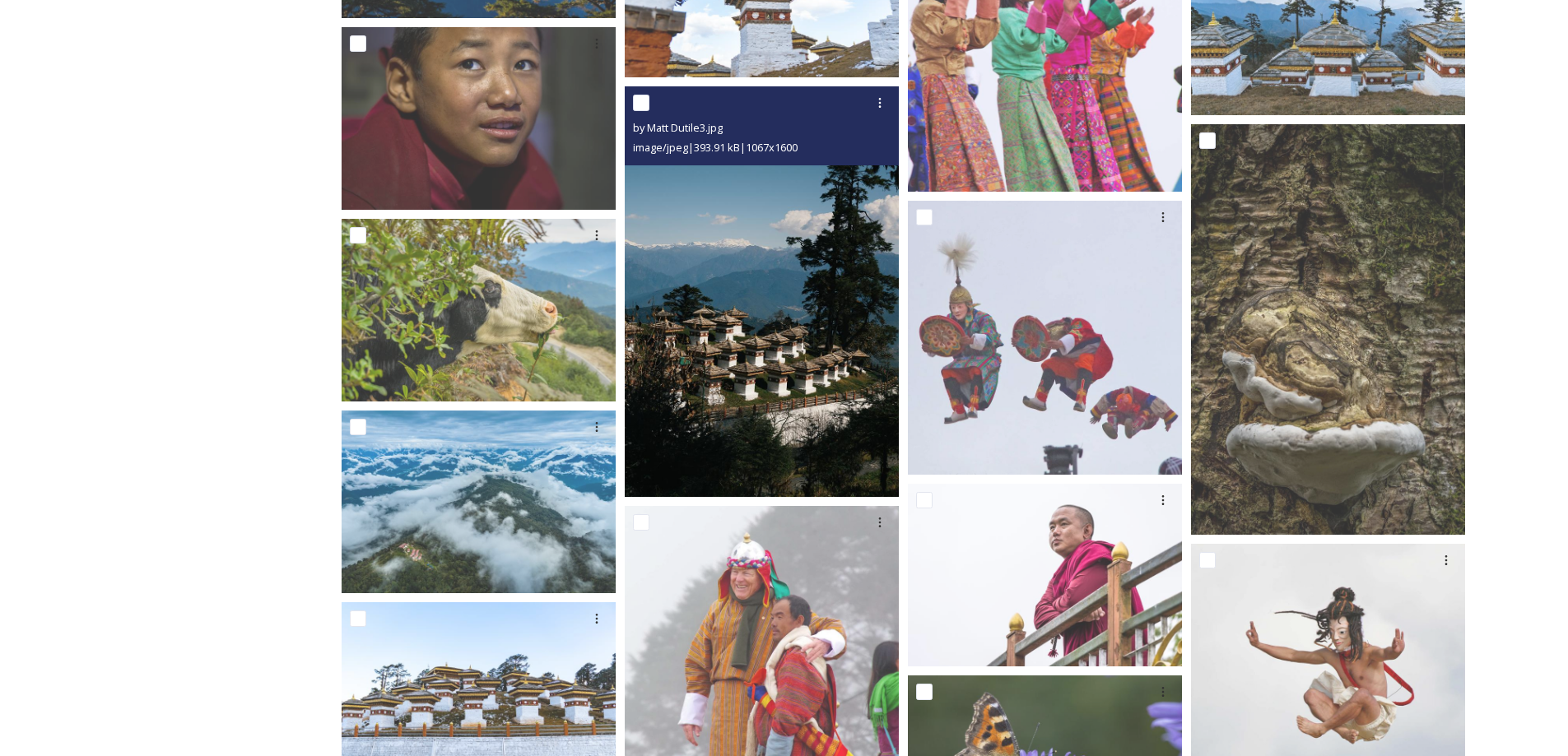
click at [748, 337] on img at bounding box center [762, 292] width 274 height 411
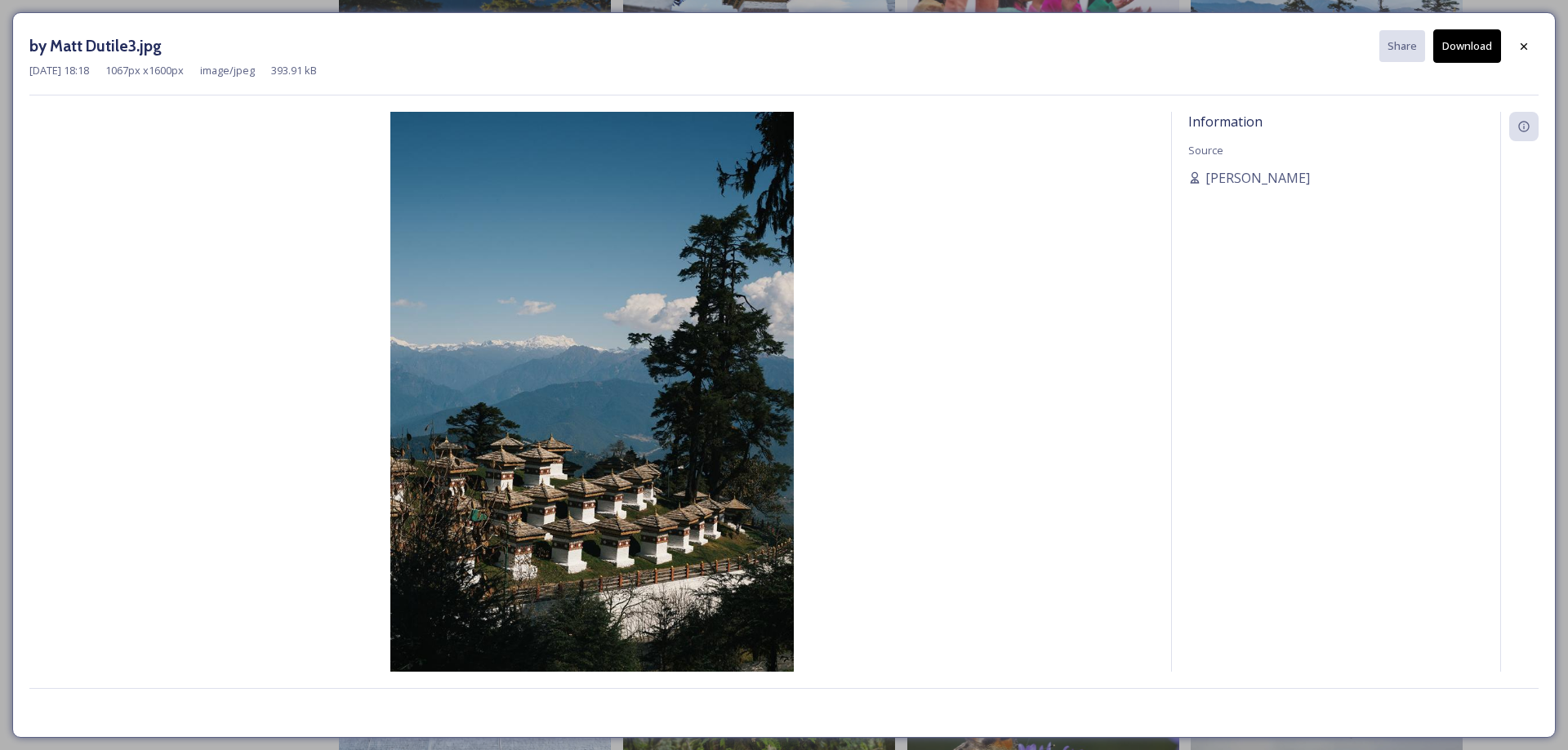
click at [1475, 43] on button "Download" at bounding box center [1466, 46] width 67 height 33
click at [1523, 41] on icon at bounding box center [1523, 46] width 13 height 13
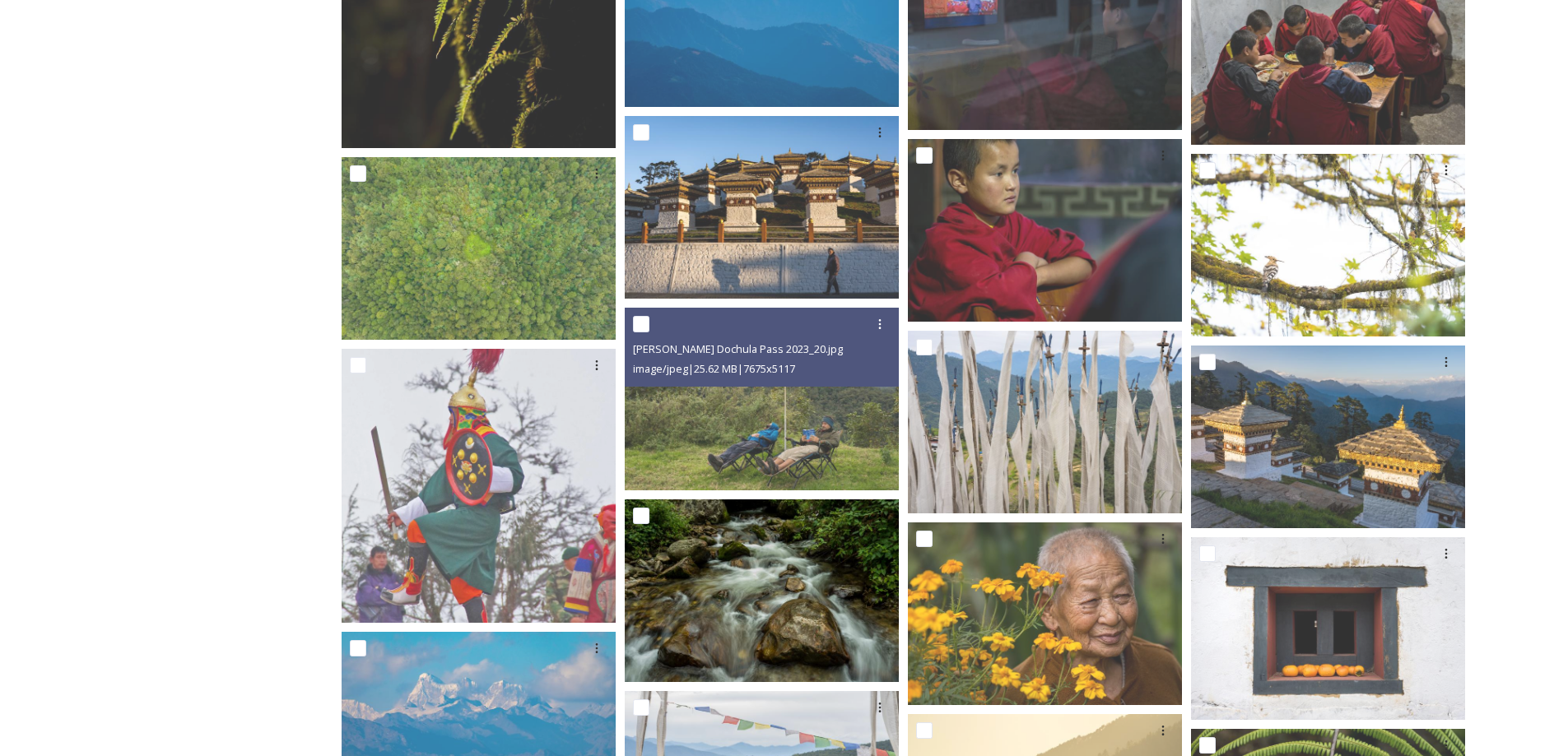
scroll to position [2406, 0]
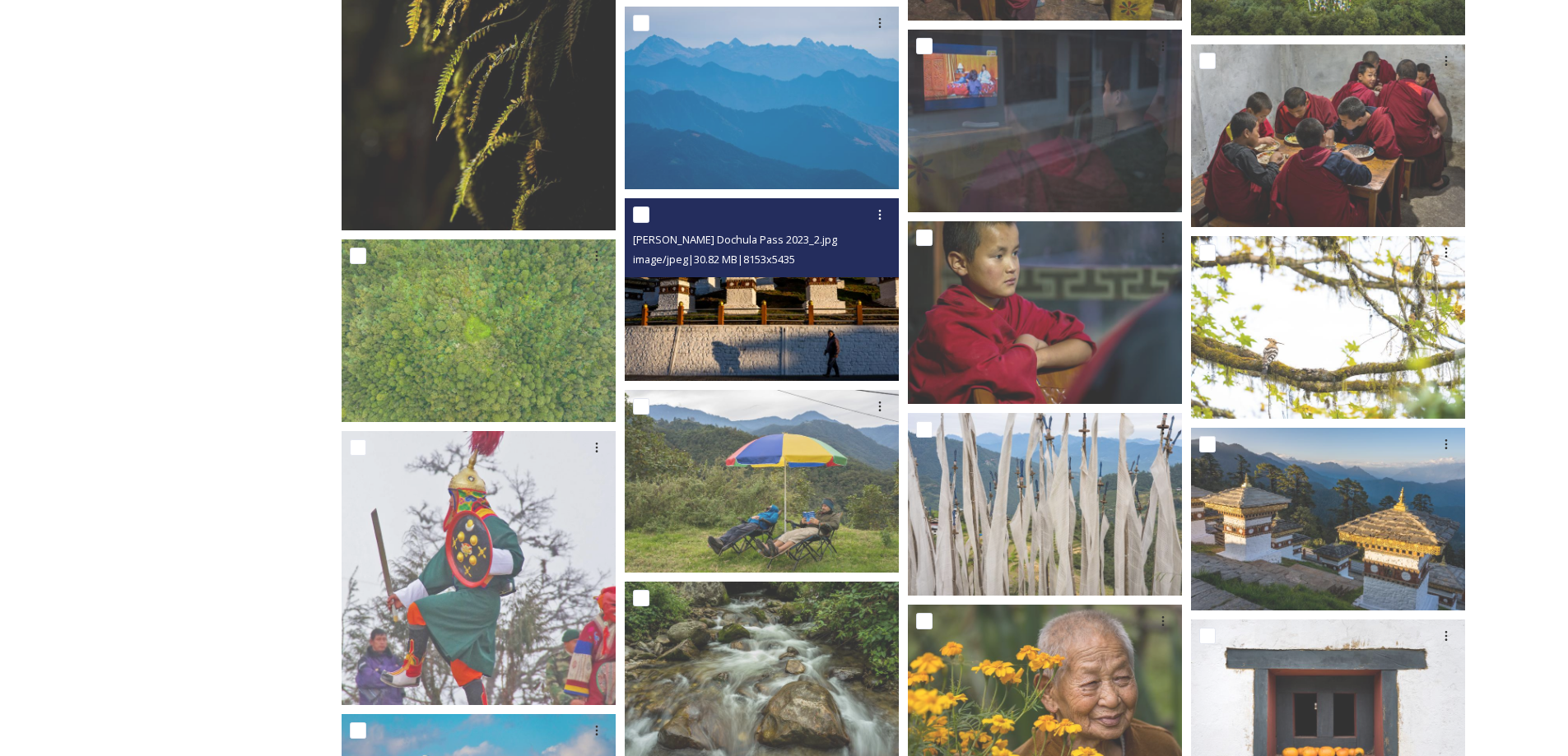
click at [785, 336] on img at bounding box center [762, 289] width 274 height 182
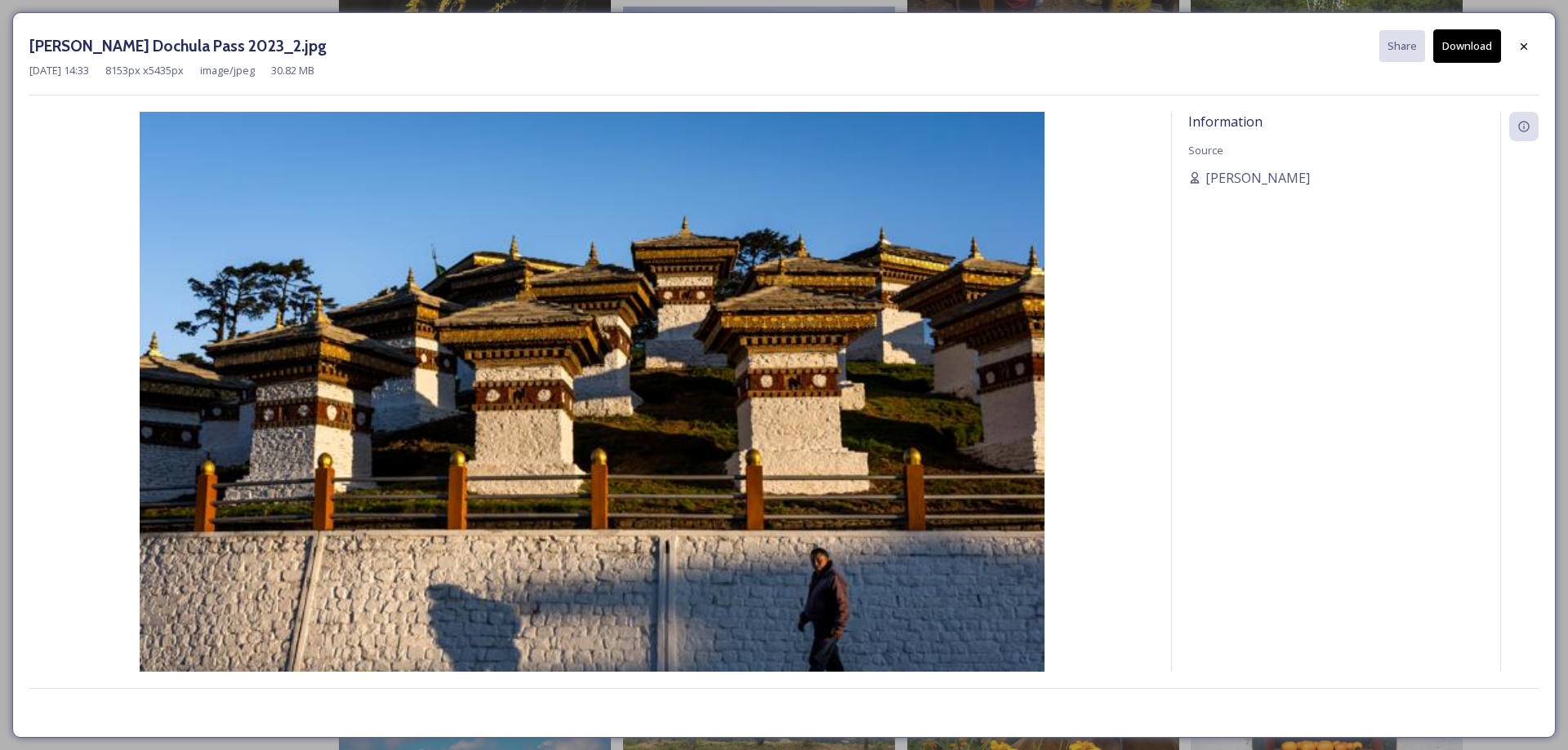
click at [1466, 35] on button "Download" at bounding box center [1466, 46] width 67 height 33
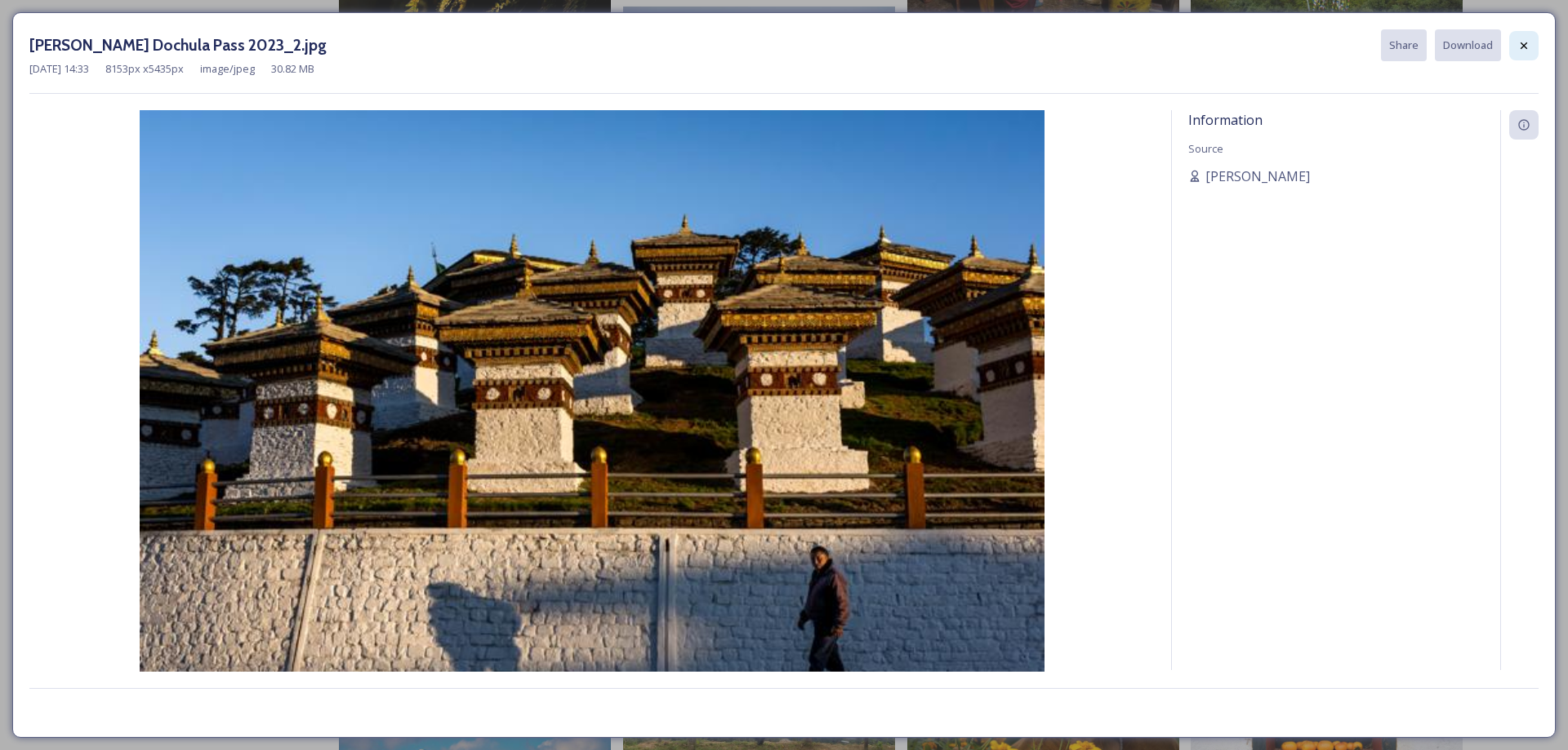
click at [1526, 43] on icon at bounding box center [1524, 45] width 7 height 7
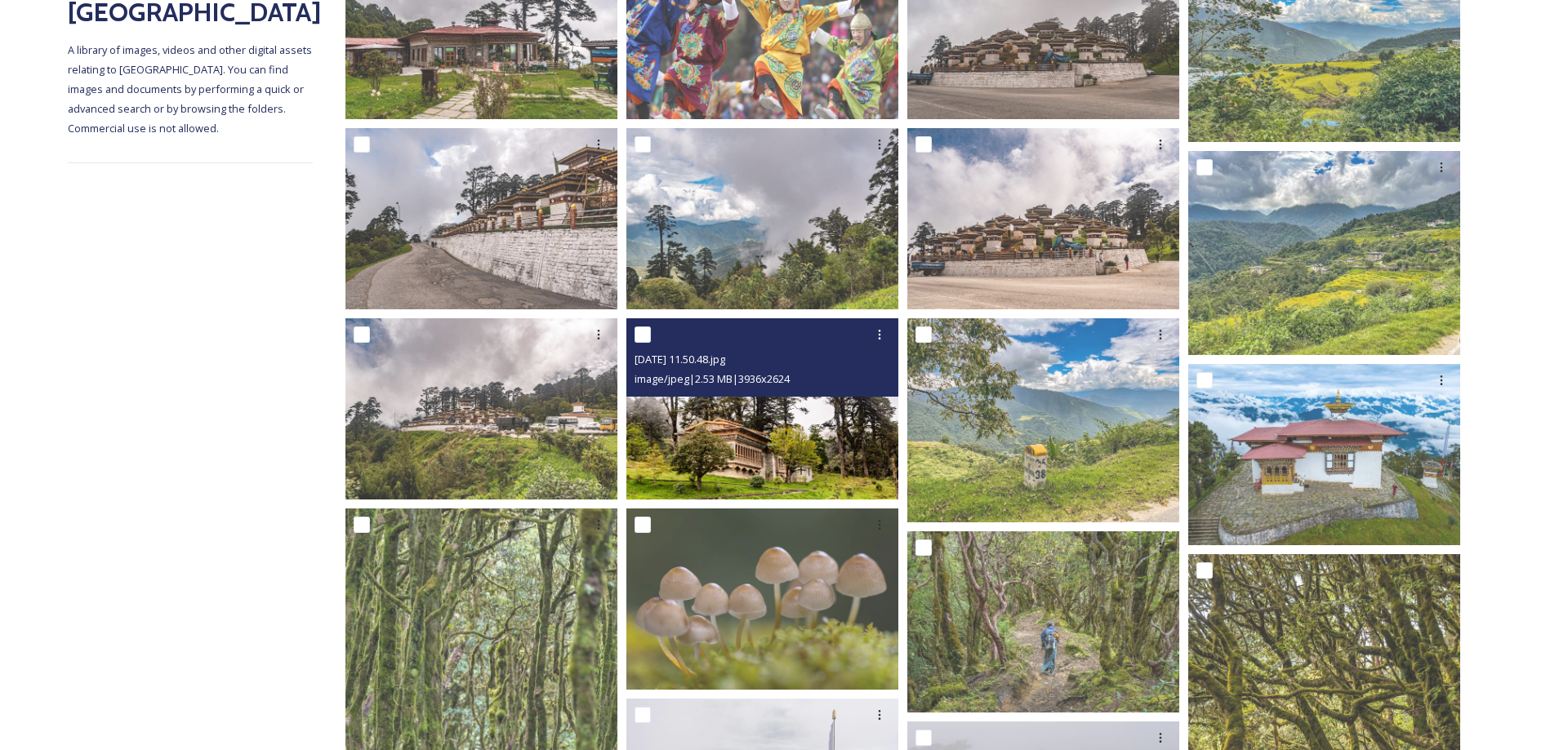
scroll to position [346, 0]
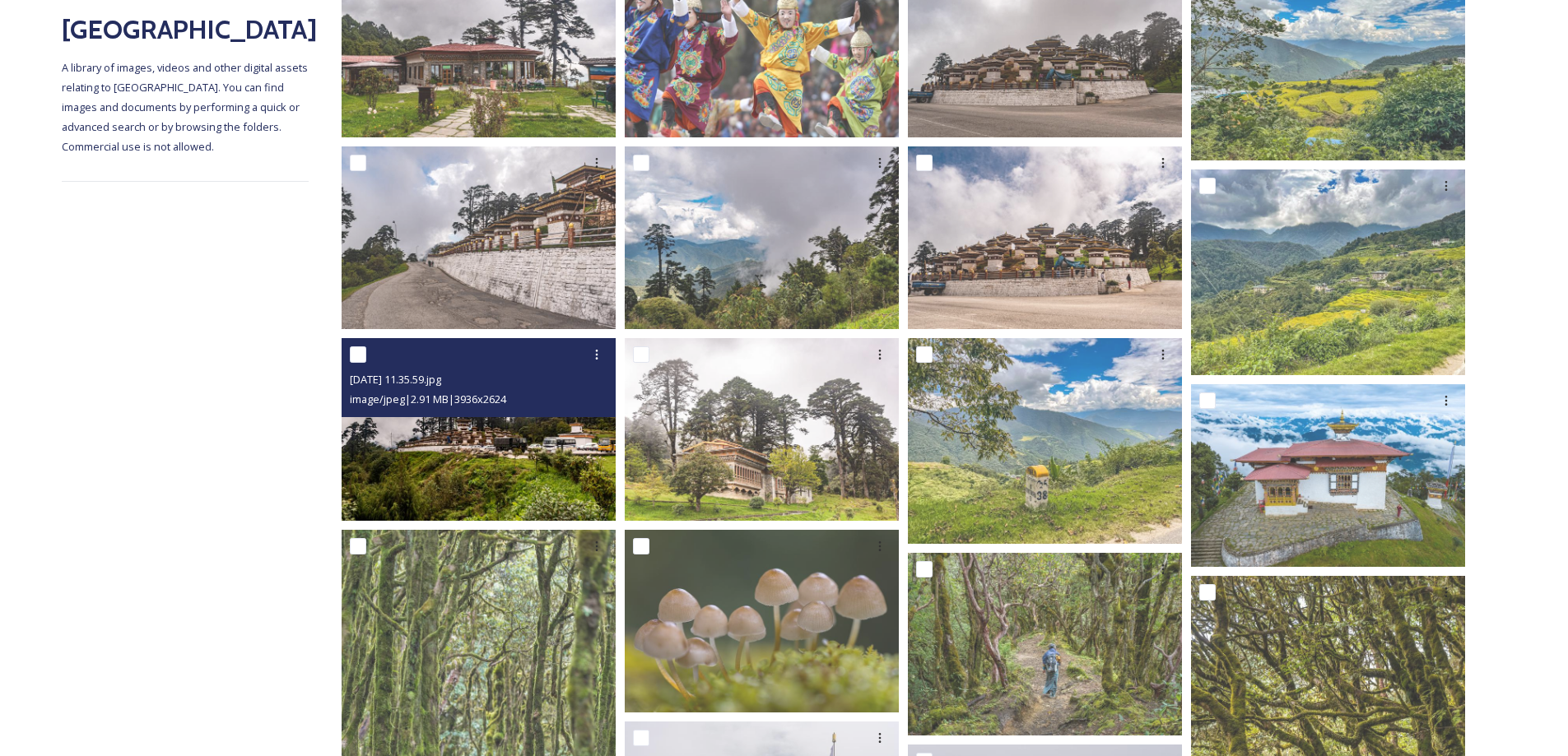
click at [511, 455] on img at bounding box center [478, 429] width 274 height 182
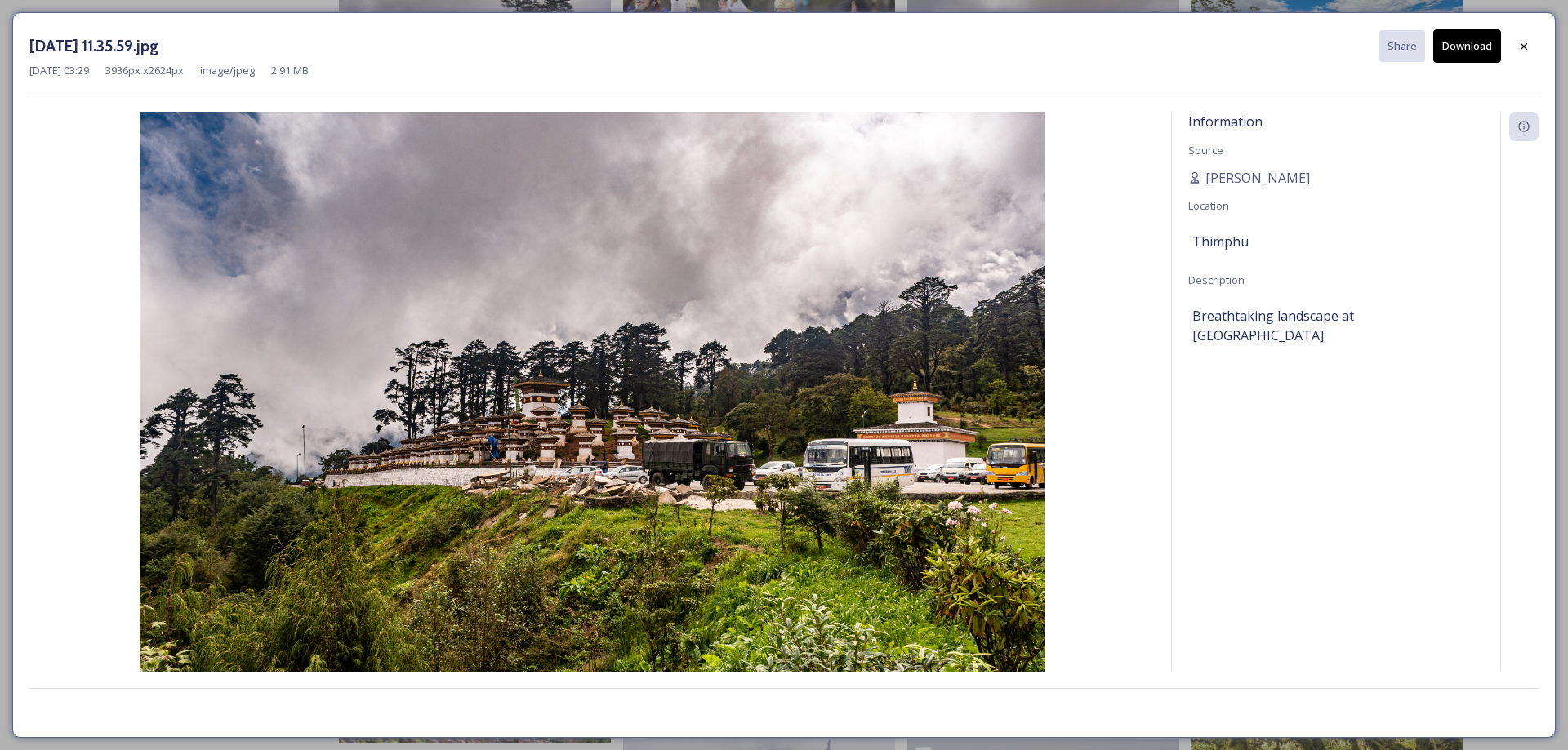
click at [1470, 51] on button "Download" at bounding box center [1466, 46] width 67 height 33
